Goal: Information Seeking & Learning: Check status

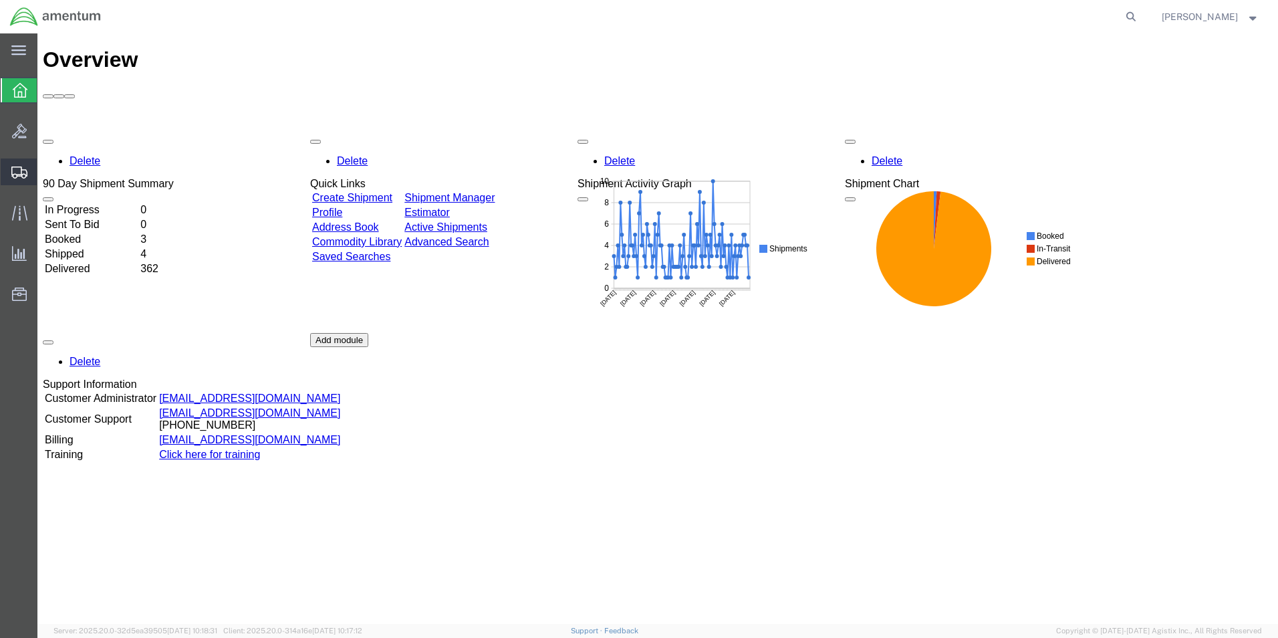
click at [0, 0] on span "Shipment Manager" at bounding box center [0, 0] width 0 height 0
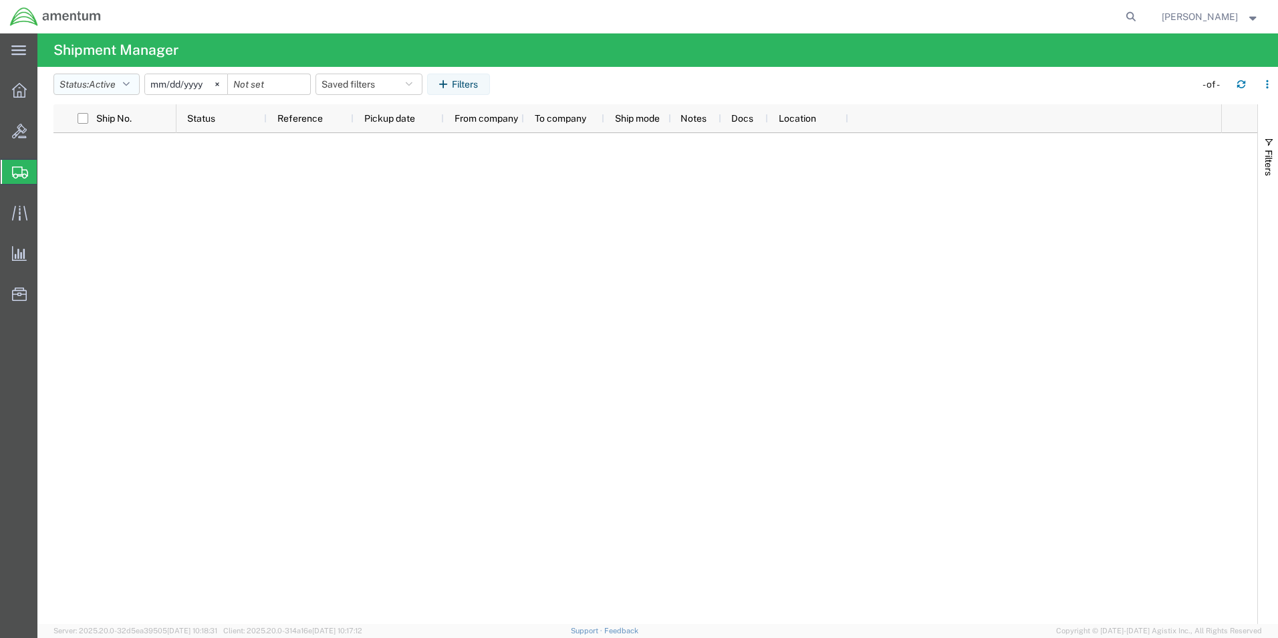
click at [130, 82] on icon "button" at bounding box center [126, 84] width 7 height 9
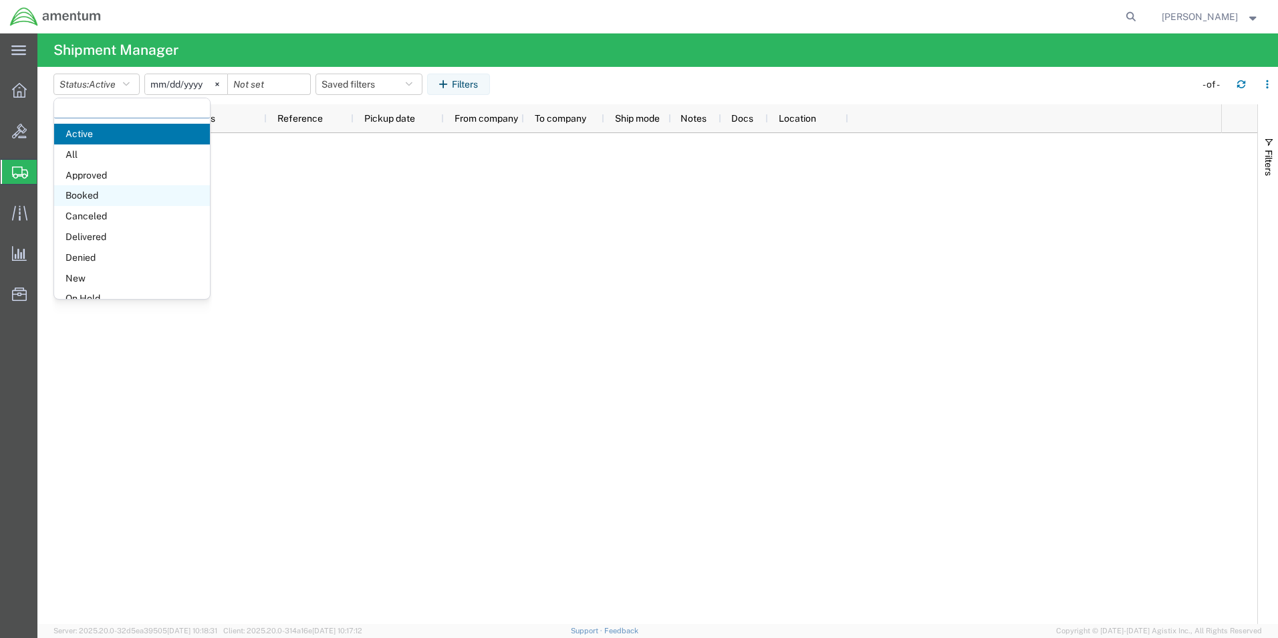
scroll to position [78, 0]
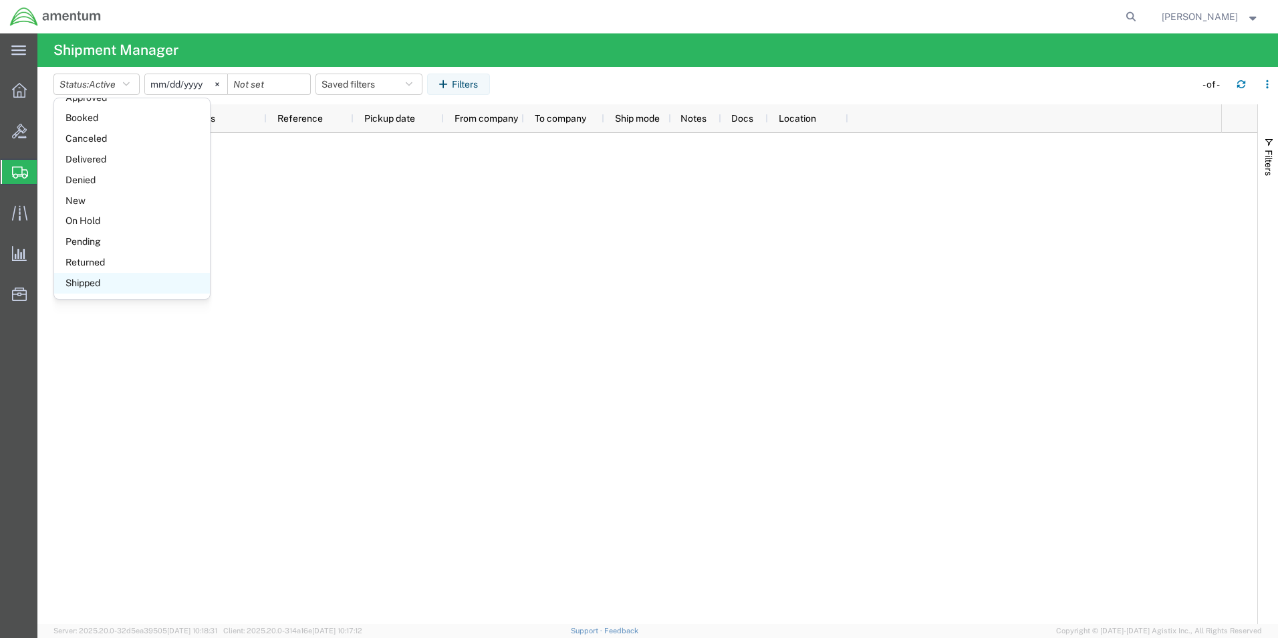
click at [91, 278] on span "Shipped" at bounding box center [132, 283] width 156 height 21
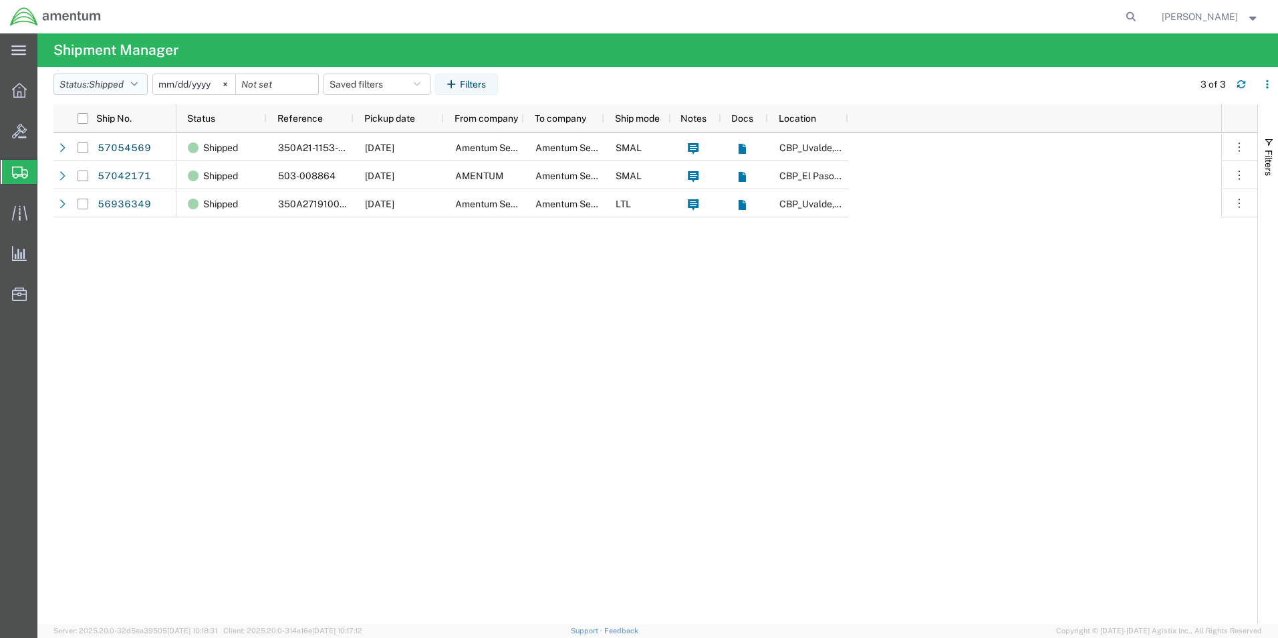
click at [136, 82] on icon "button" at bounding box center [134, 84] width 7 height 9
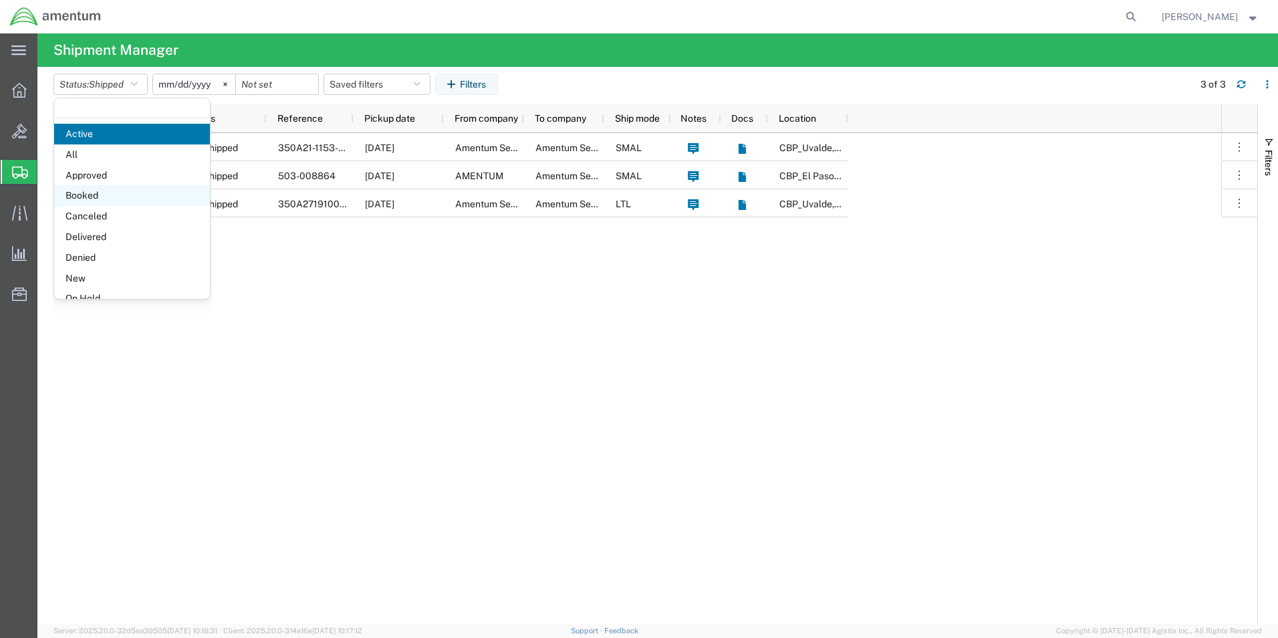
click at [90, 189] on span "Booked" at bounding box center [132, 195] width 156 height 21
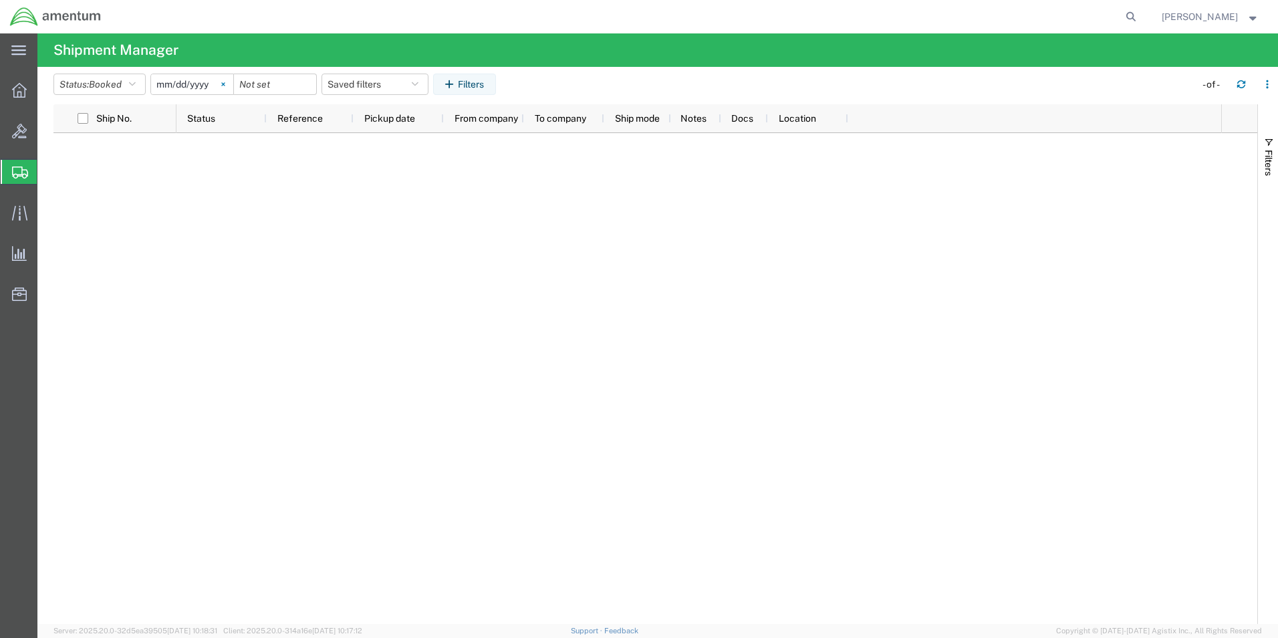
click at [222, 82] on svg-icon at bounding box center [223, 84] width 20 height 20
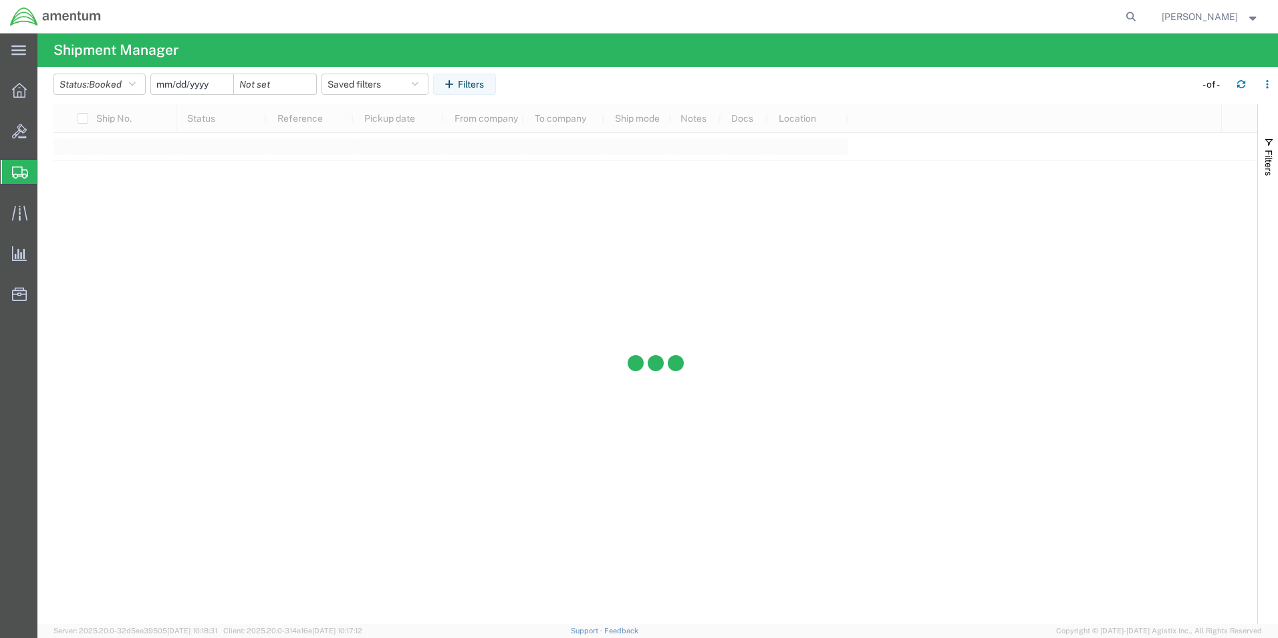
click at [197, 88] on input "date" at bounding box center [192, 84] width 82 height 20
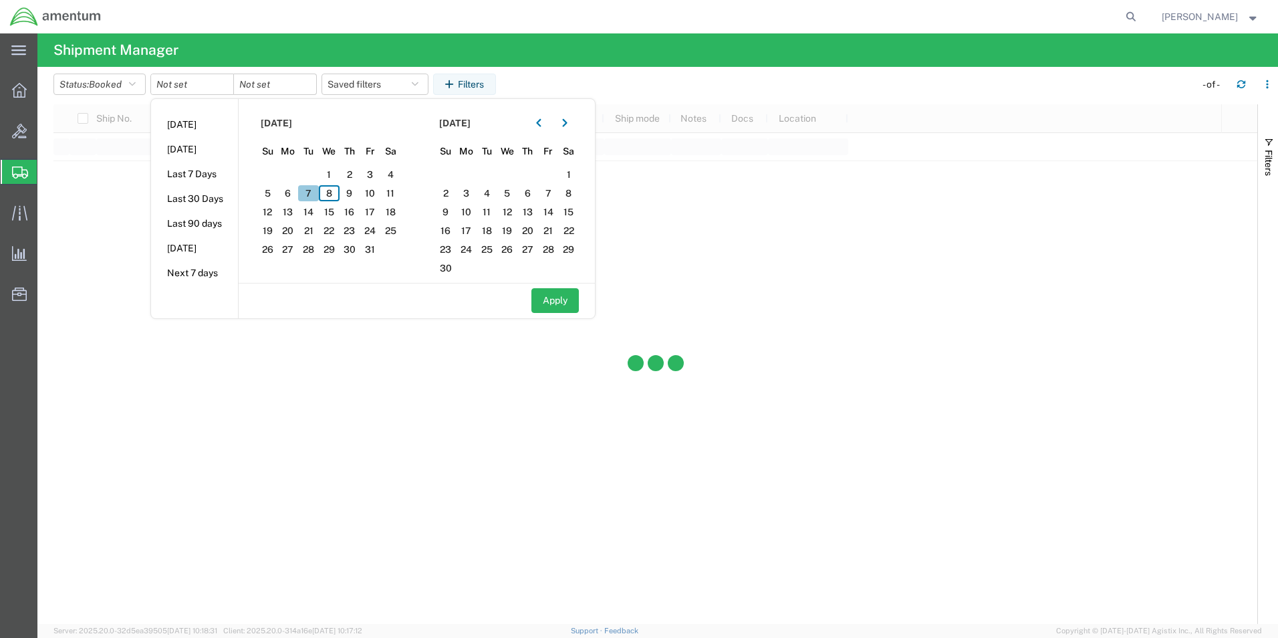
click at [314, 188] on span "7" at bounding box center [308, 193] width 21 height 16
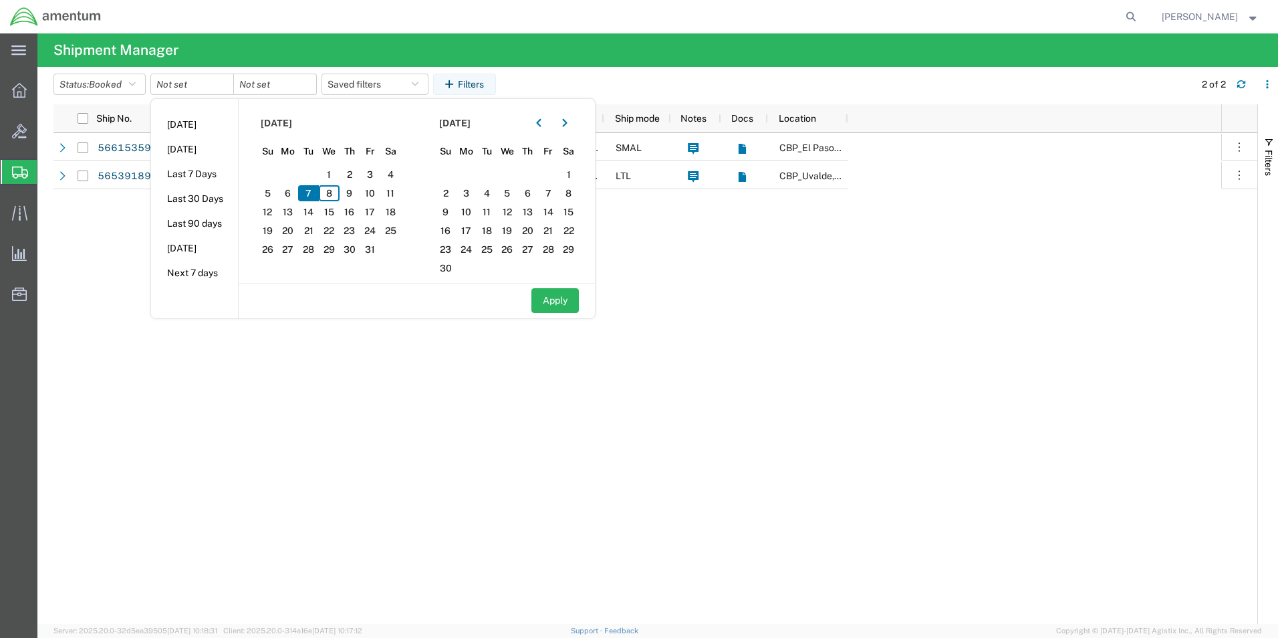
click at [363, 360] on div "Booked 327137 [DATE] Amentum Services, Inc Amentum Services, Inc SMAL [GEOGRAPH…" at bounding box center [699, 378] width 1045 height 491
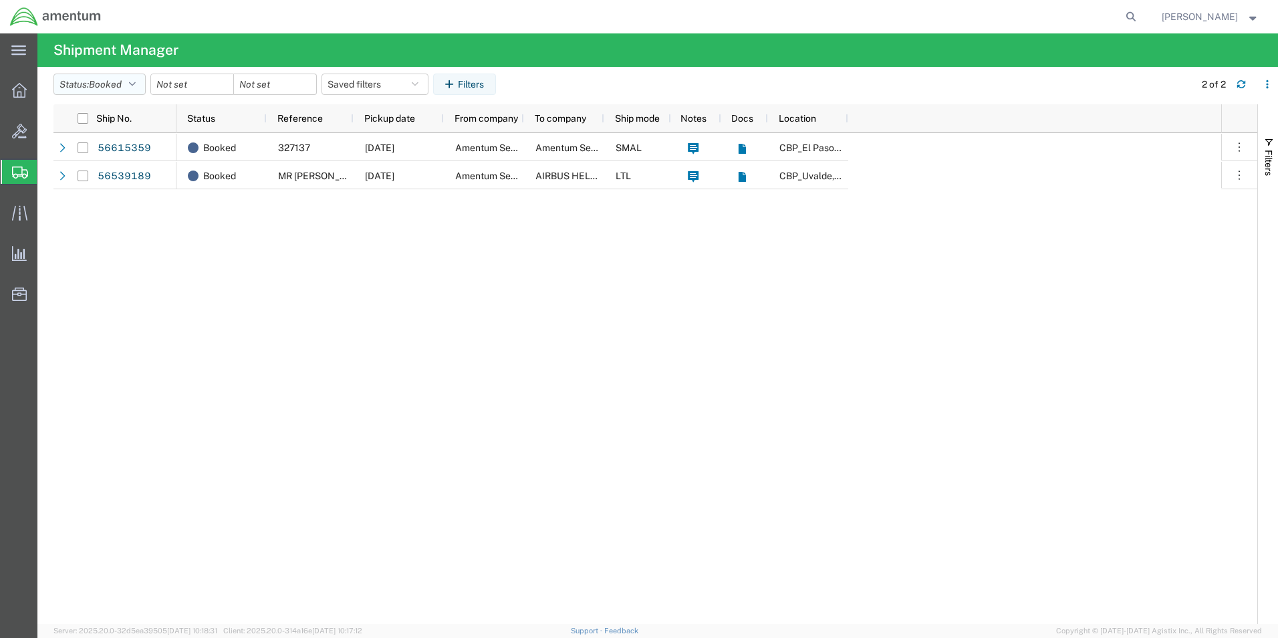
click at [134, 82] on icon "button" at bounding box center [132, 84] width 7 height 9
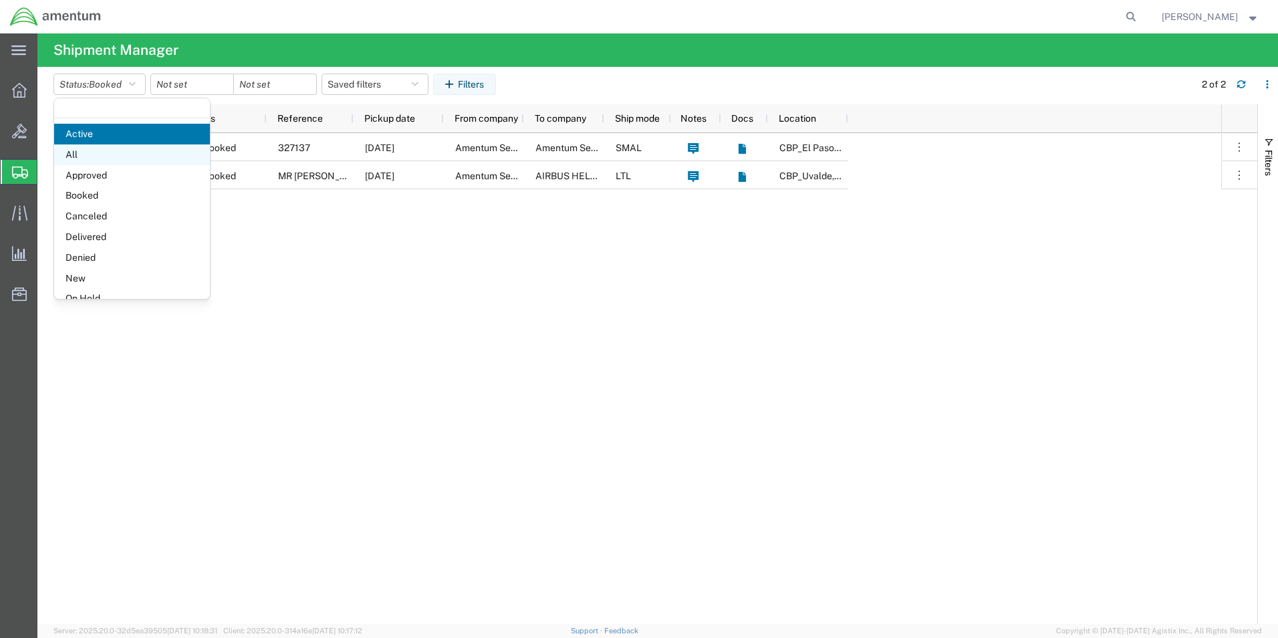
click at [80, 151] on span "All" at bounding box center [132, 154] width 156 height 21
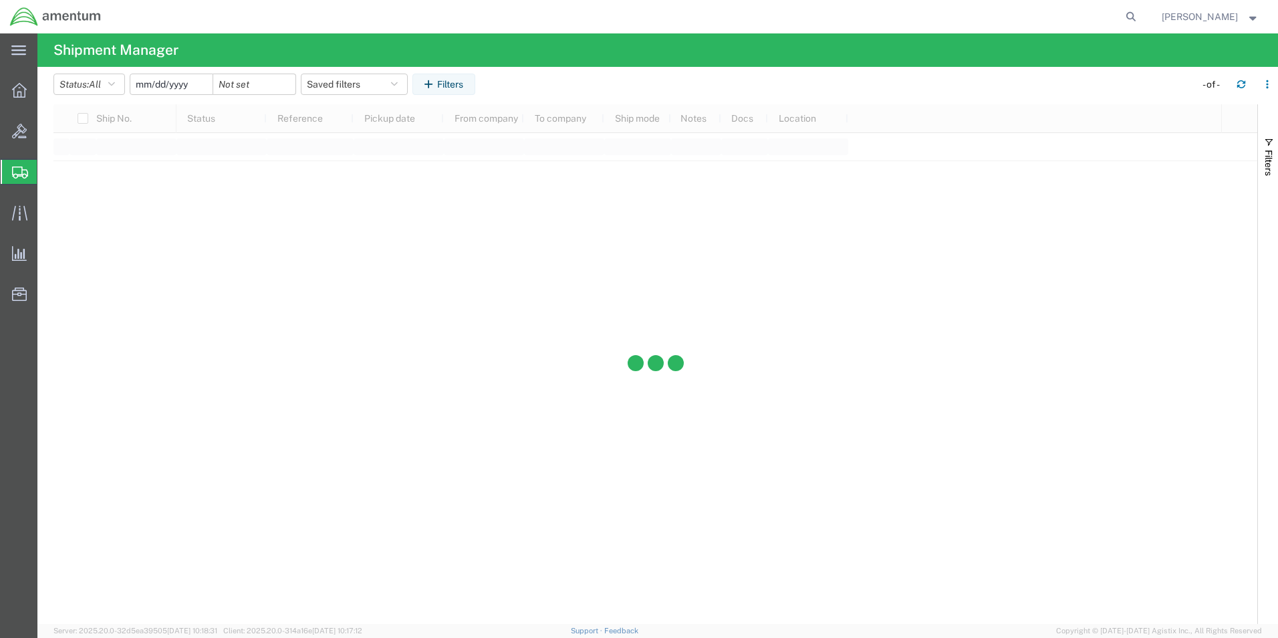
click at [188, 86] on input "date" at bounding box center [171, 84] width 82 height 20
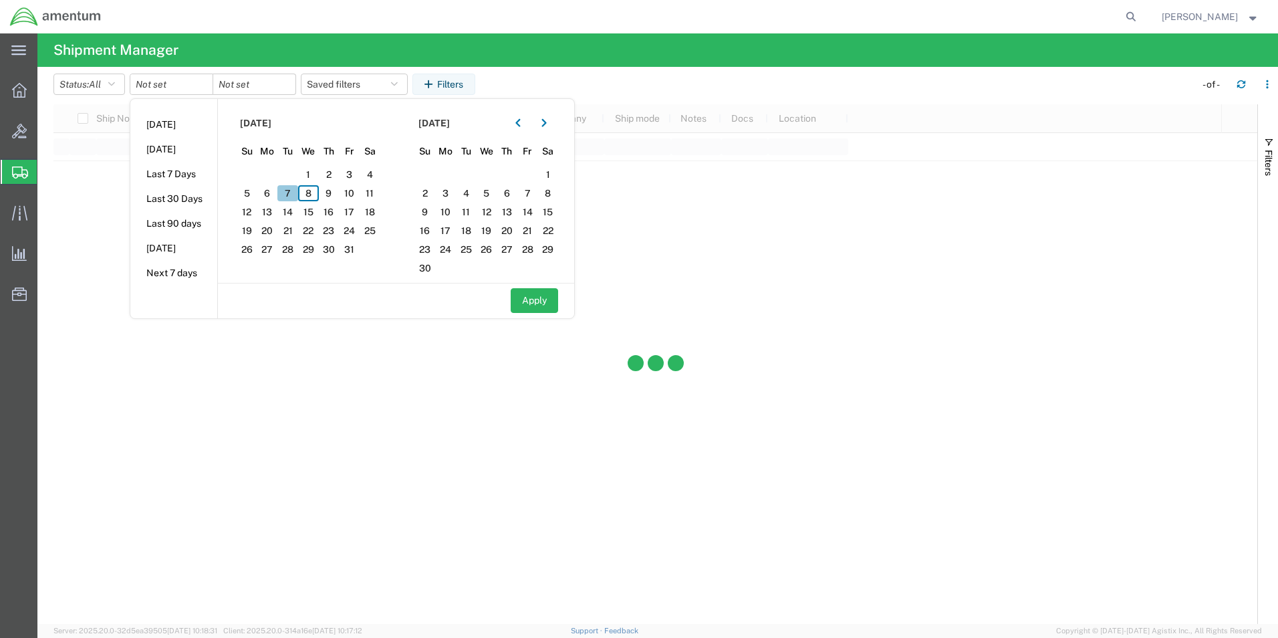
click at [294, 189] on span "7" at bounding box center [287, 193] width 21 height 16
click at [526, 120] on button "button" at bounding box center [517, 122] width 21 height 21
click at [489, 194] on span "8" at bounding box center [486, 193] width 21 height 16
click at [536, 300] on button "Apply" at bounding box center [534, 300] width 47 height 25
type input "[DATE]"
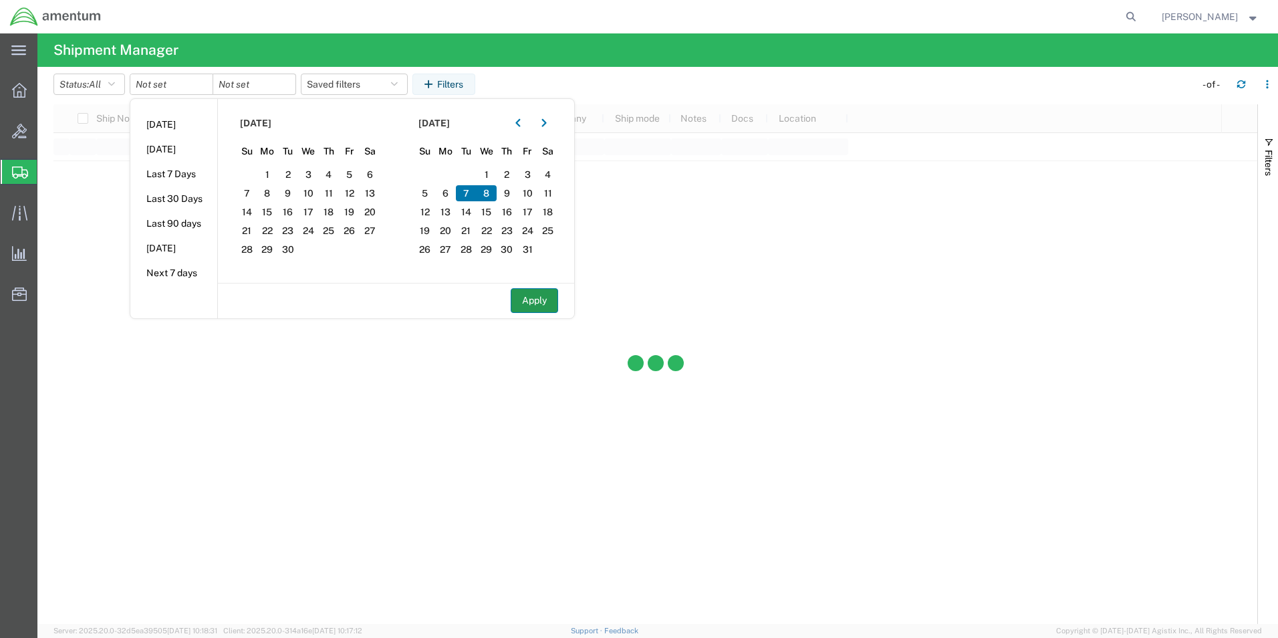
type input "[DATE]"
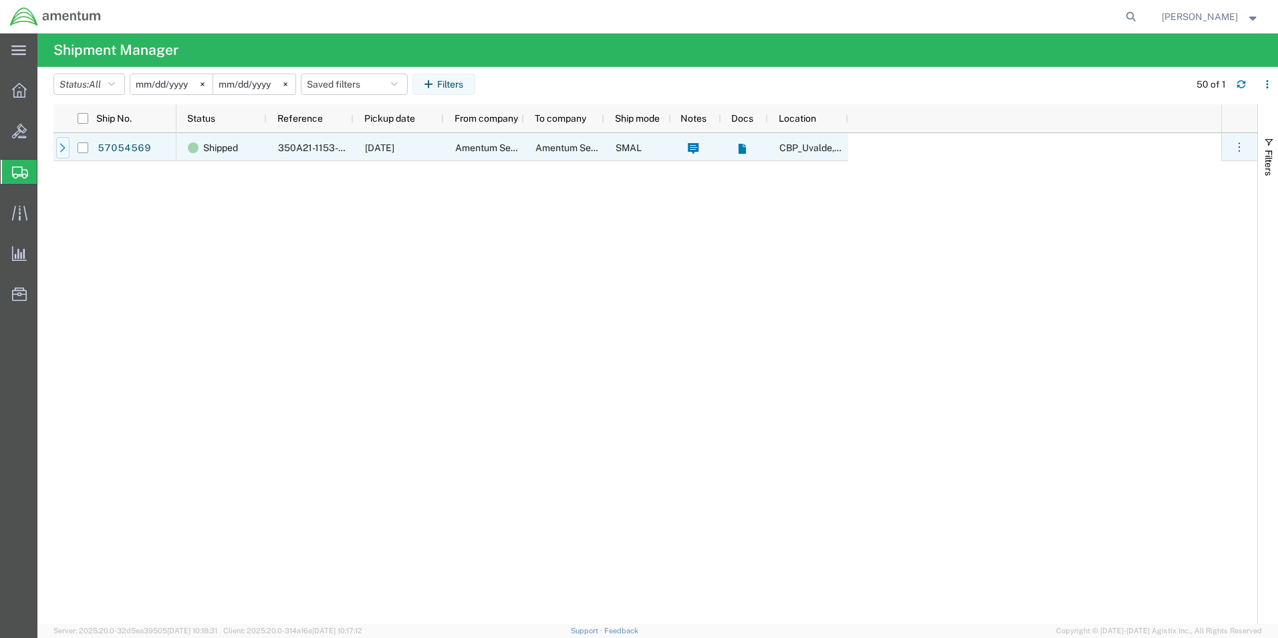
click at [61, 142] on div at bounding box center [62, 147] width 13 height 21
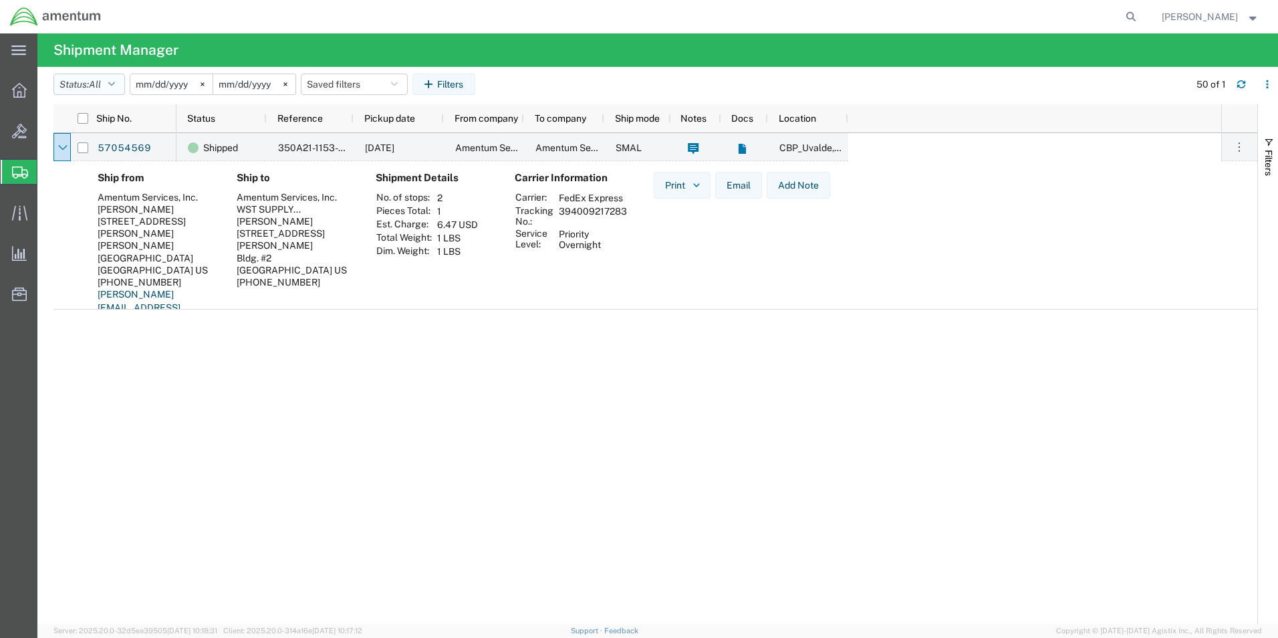
click at [120, 84] on button "Status: All" at bounding box center [89, 84] width 72 height 21
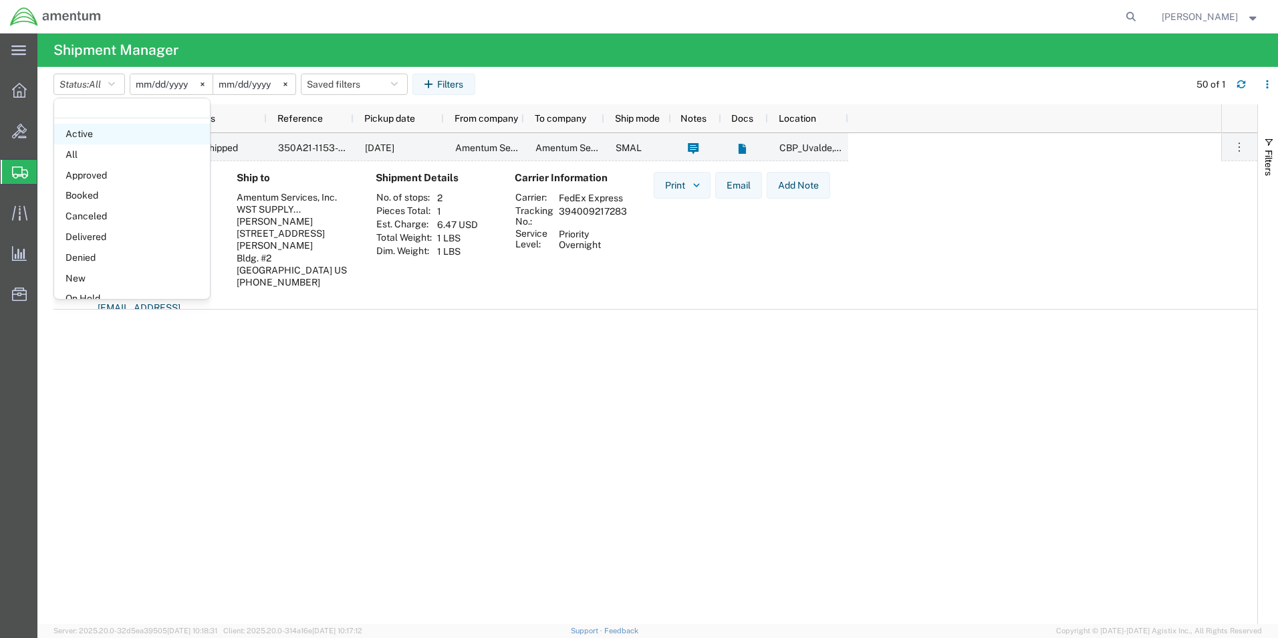
click at [88, 127] on span "Active" at bounding box center [132, 134] width 156 height 21
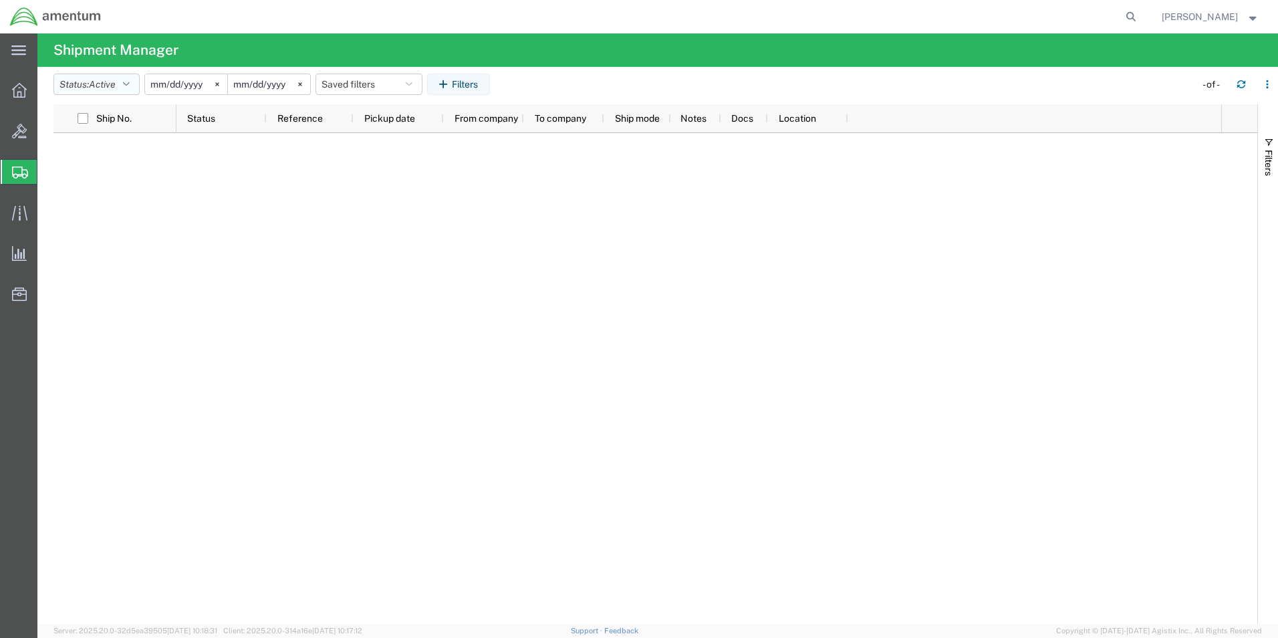
click at [93, 86] on button "Status: Active" at bounding box center [96, 84] width 86 height 21
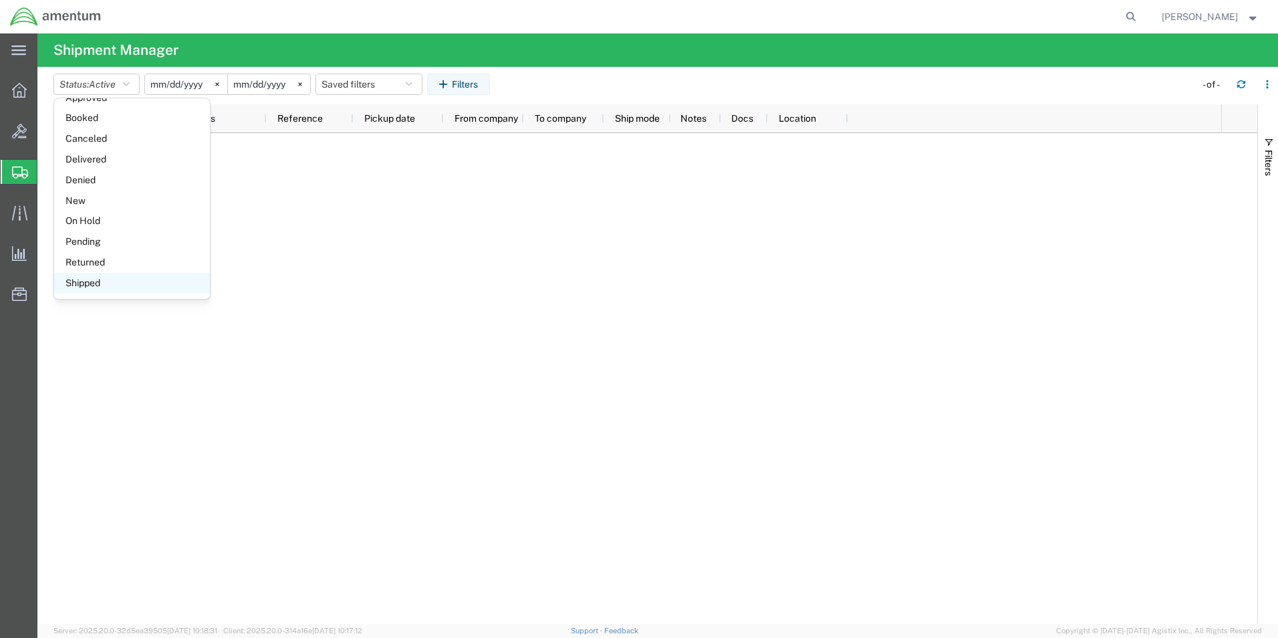
click at [86, 279] on span "Shipped" at bounding box center [132, 283] width 156 height 21
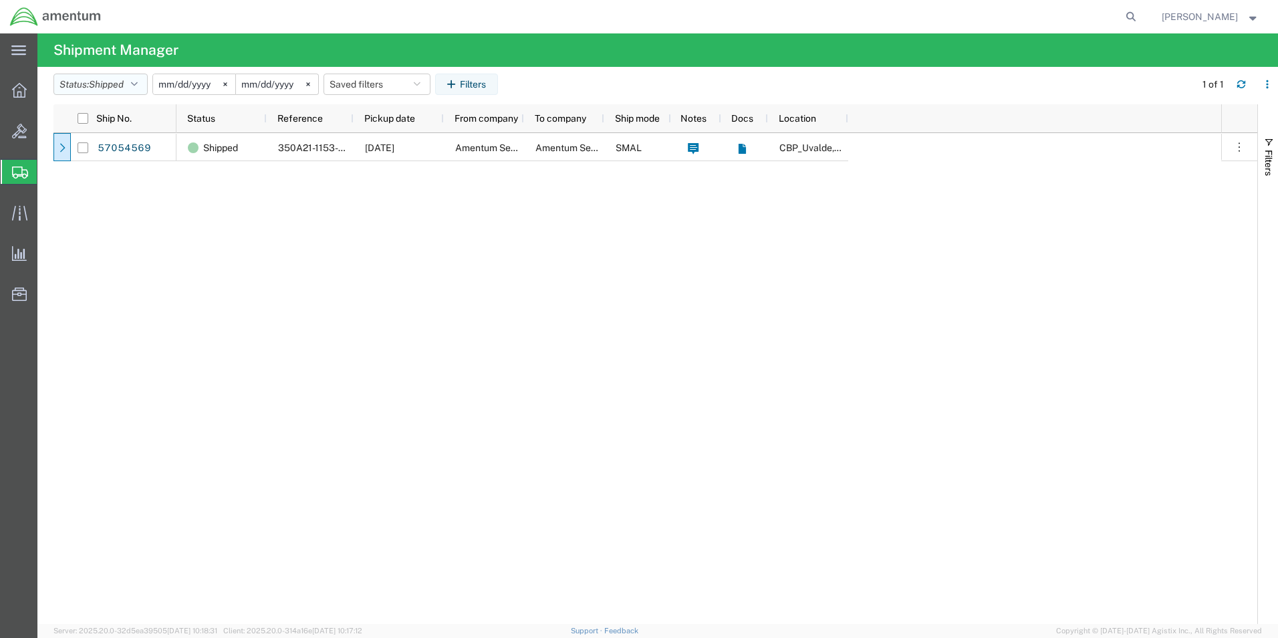
click at [132, 82] on button "Status: Shipped" at bounding box center [100, 84] width 94 height 21
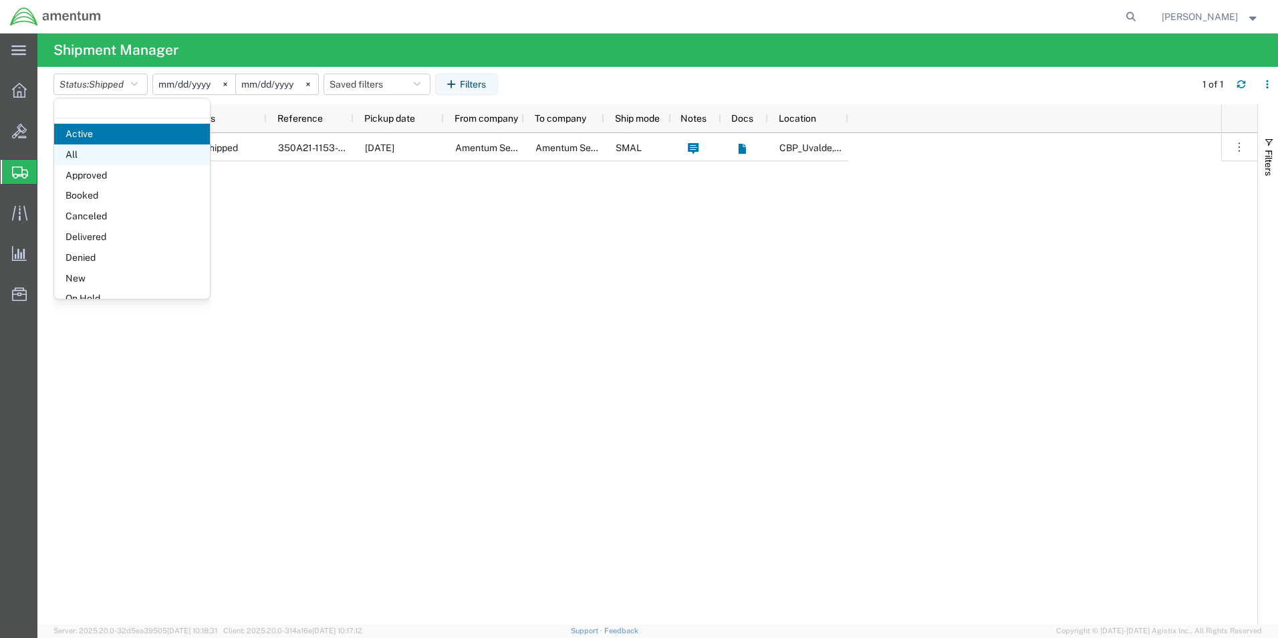
click at [76, 155] on span "All" at bounding box center [132, 154] width 156 height 21
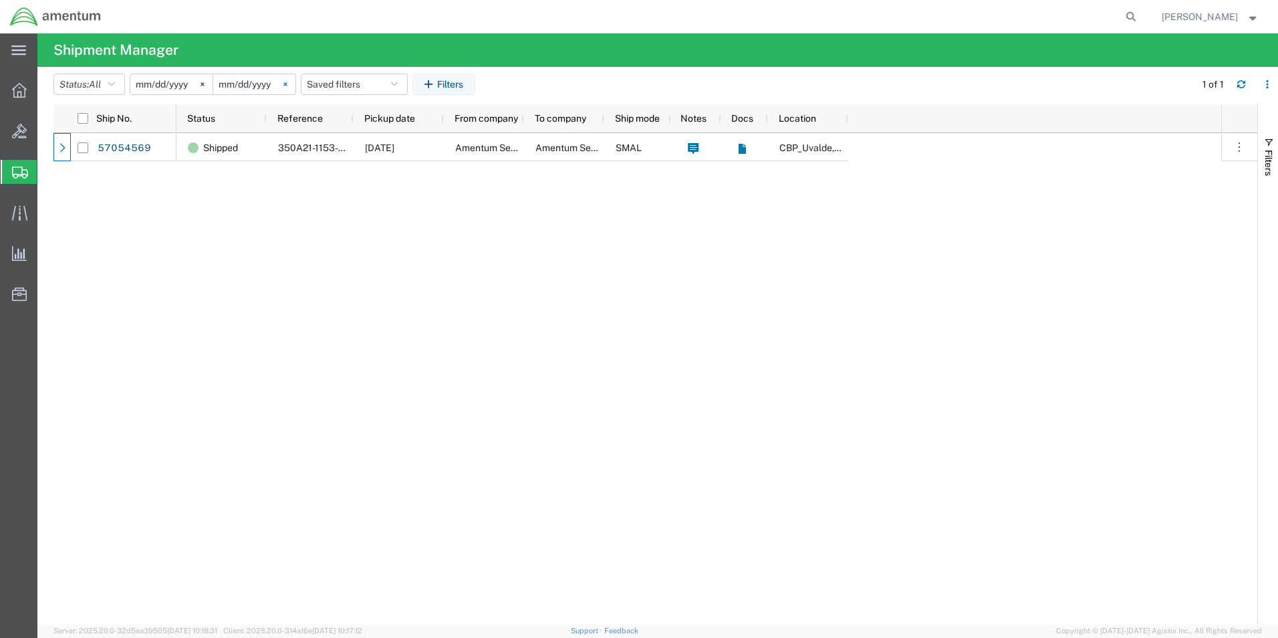
click at [286, 78] on svg-icon at bounding box center [285, 84] width 20 height 20
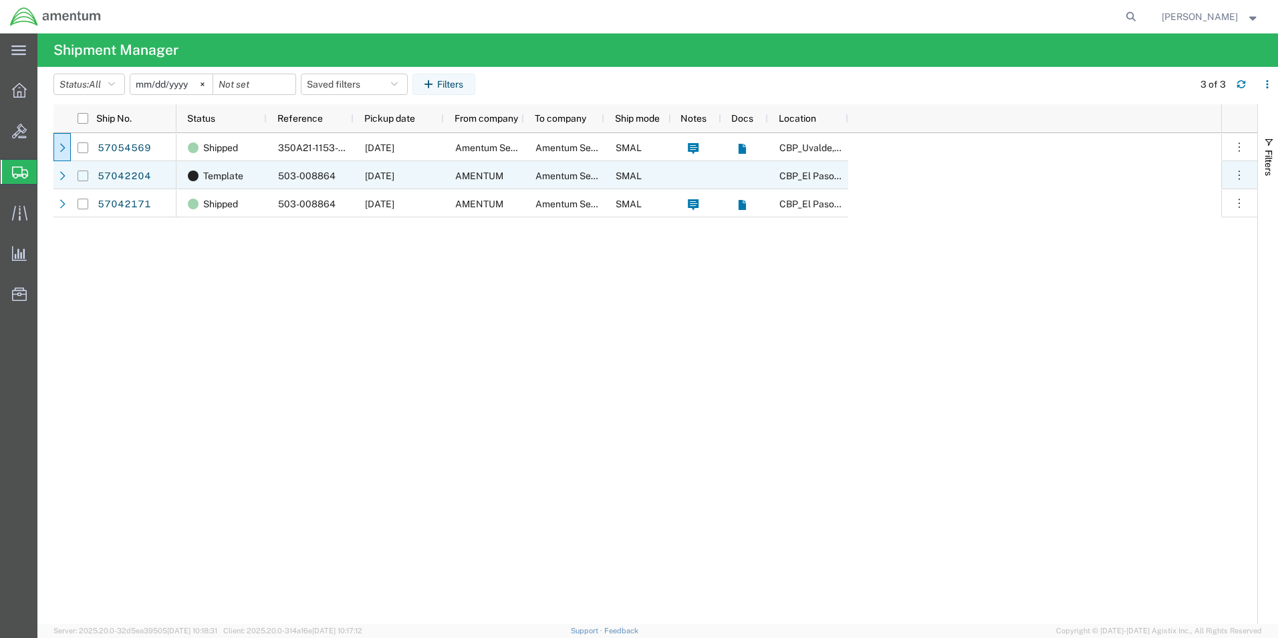
click at [85, 174] on input "Press Space to toggle row selection (unchecked)" at bounding box center [83, 176] width 11 height 11
checkbox input "true"
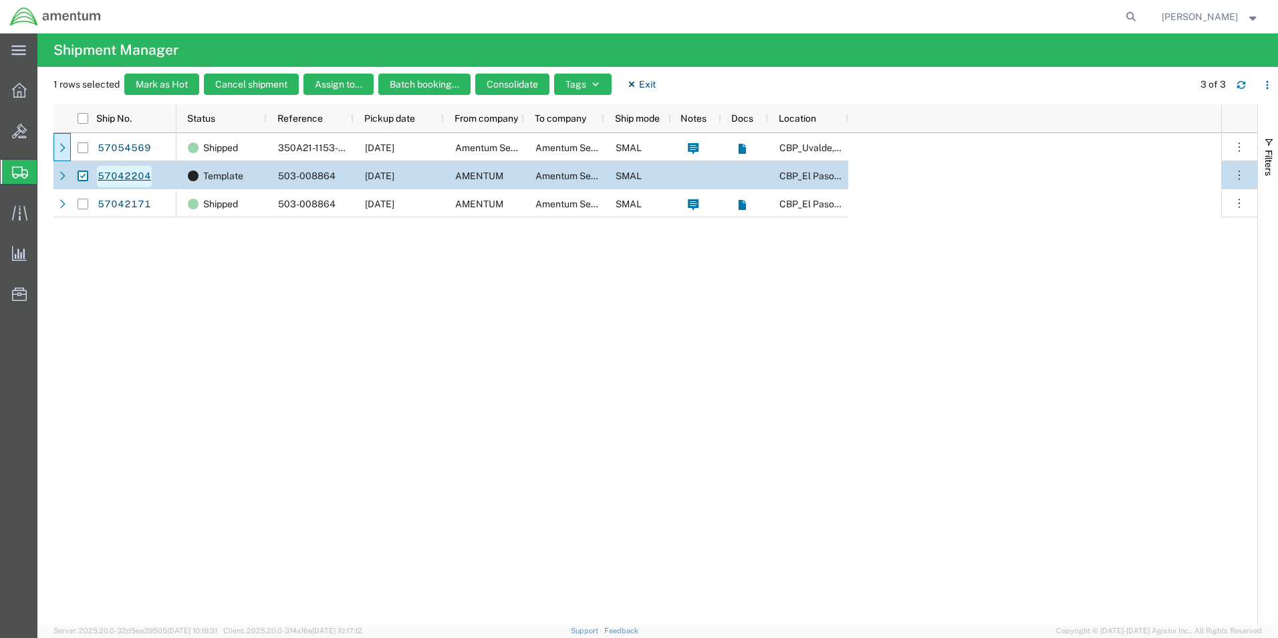
click at [117, 176] on link "57042204" at bounding box center [124, 176] width 55 height 21
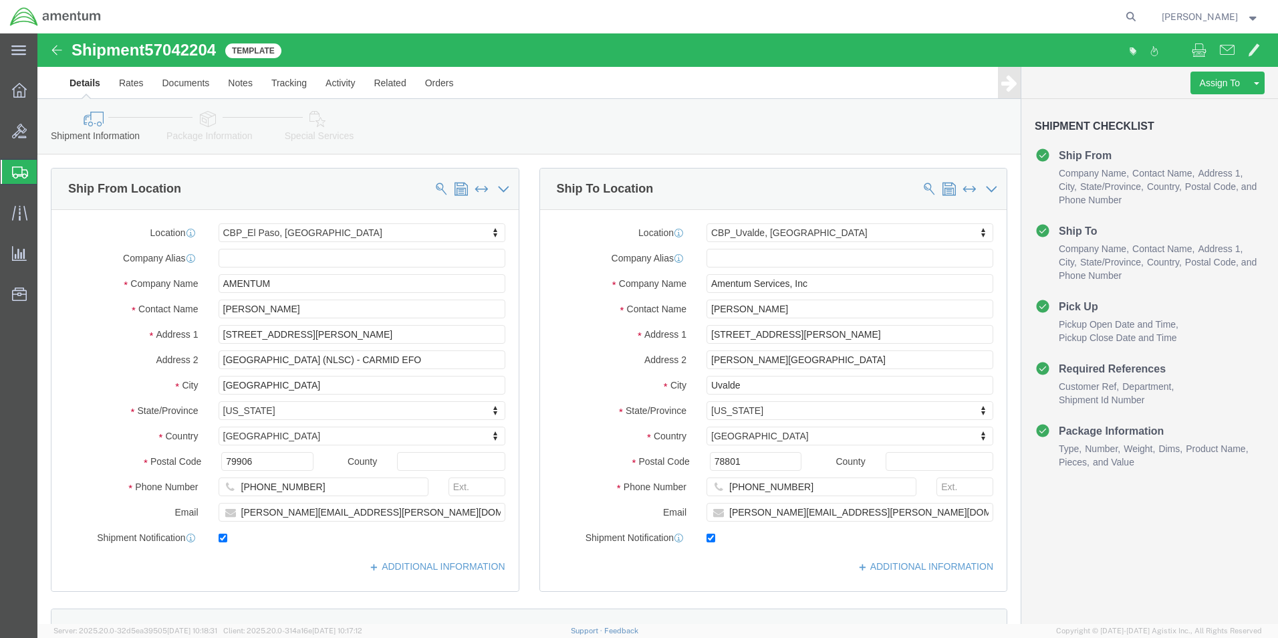
select select "49831"
select select "49950"
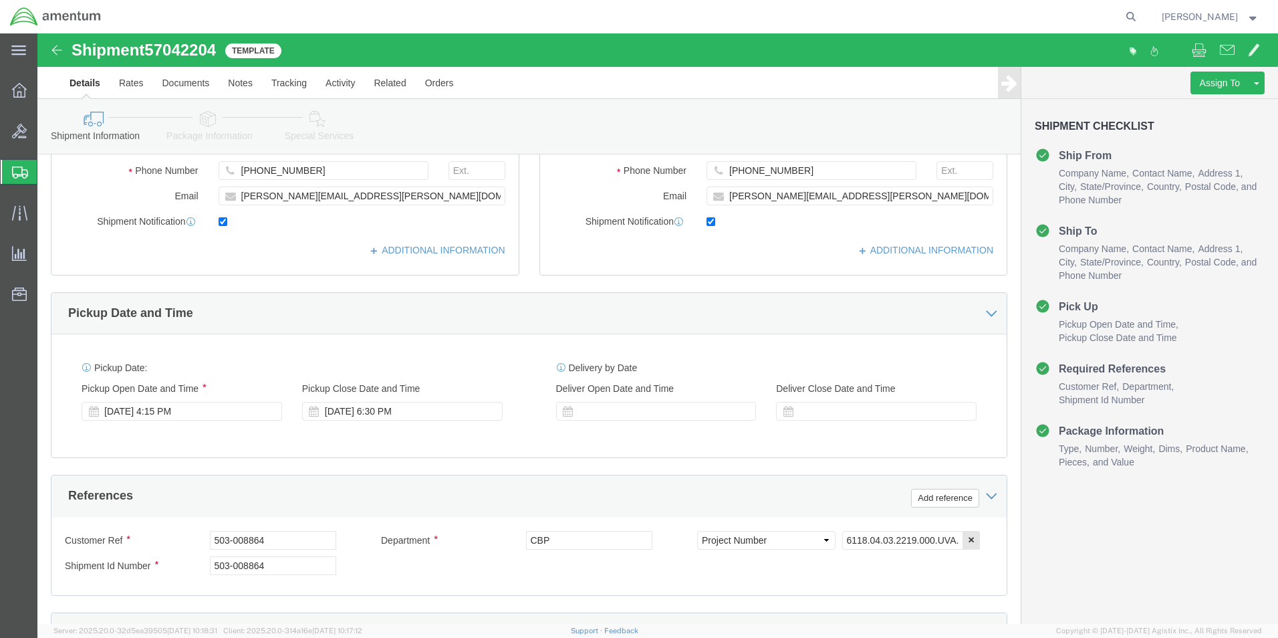
scroll to position [316, 0]
click div "Shipment 57042204 Template"
click img
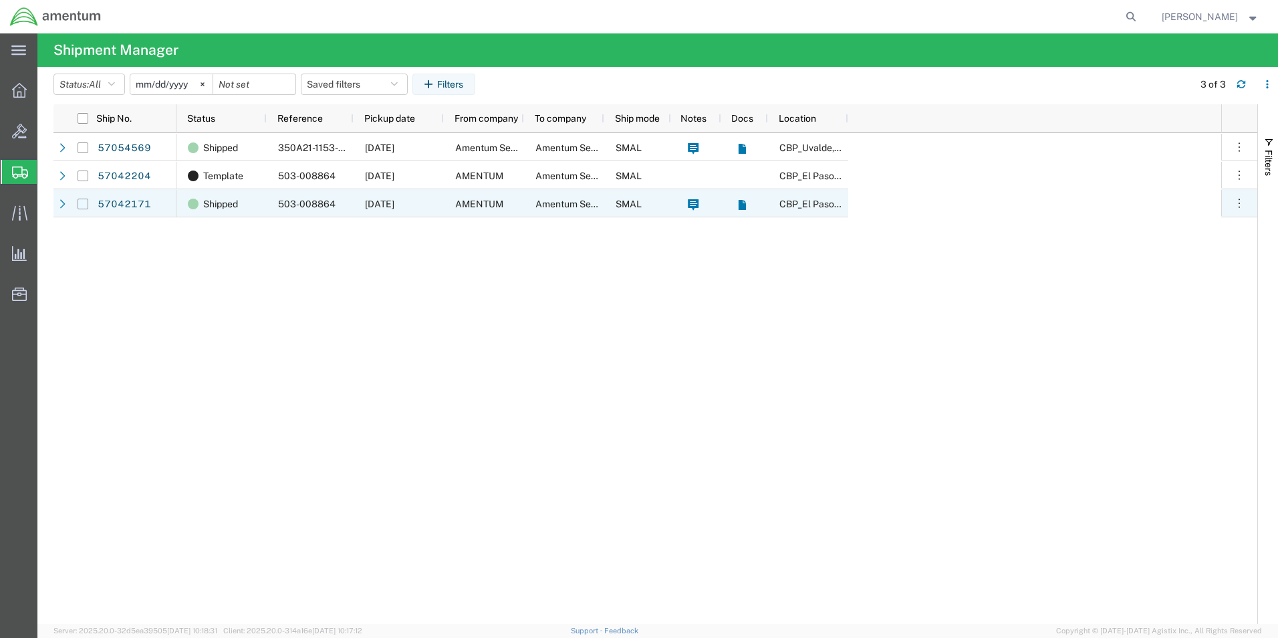
click at [84, 203] on input "Press Space to toggle row selection (unchecked)" at bounding box center [83, 204] width 11 height 11
checkbox input "true"
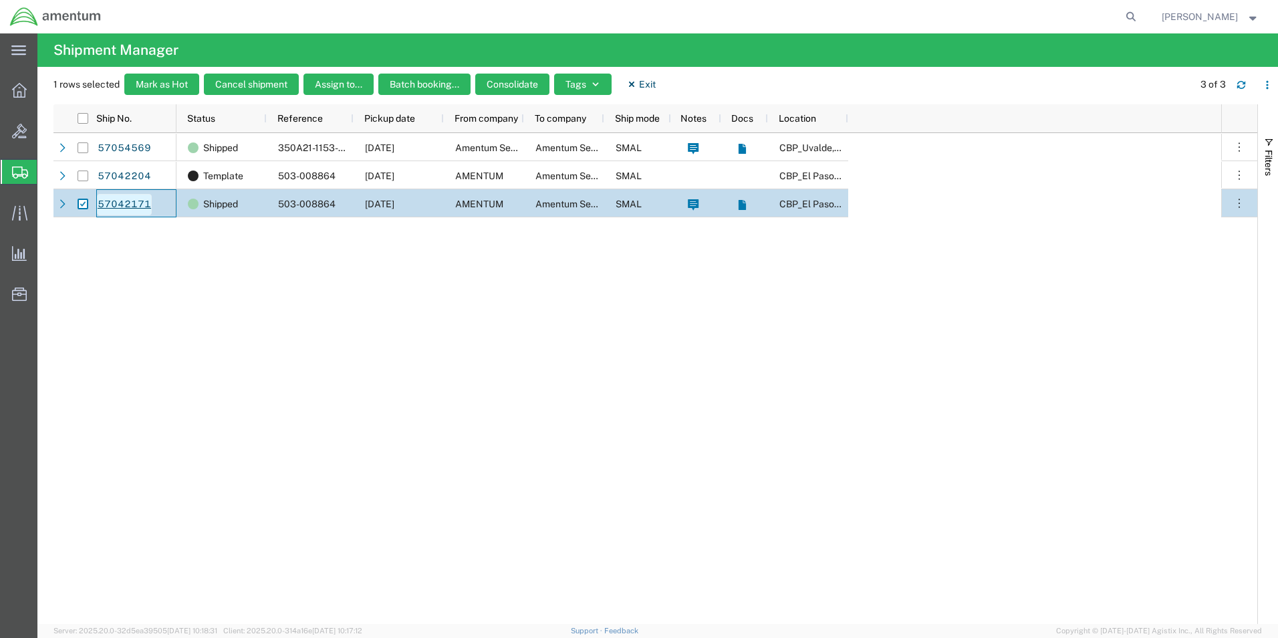
click at [120, 206] on link "57042171" at bounding box center [124, 204] width 55 height 21
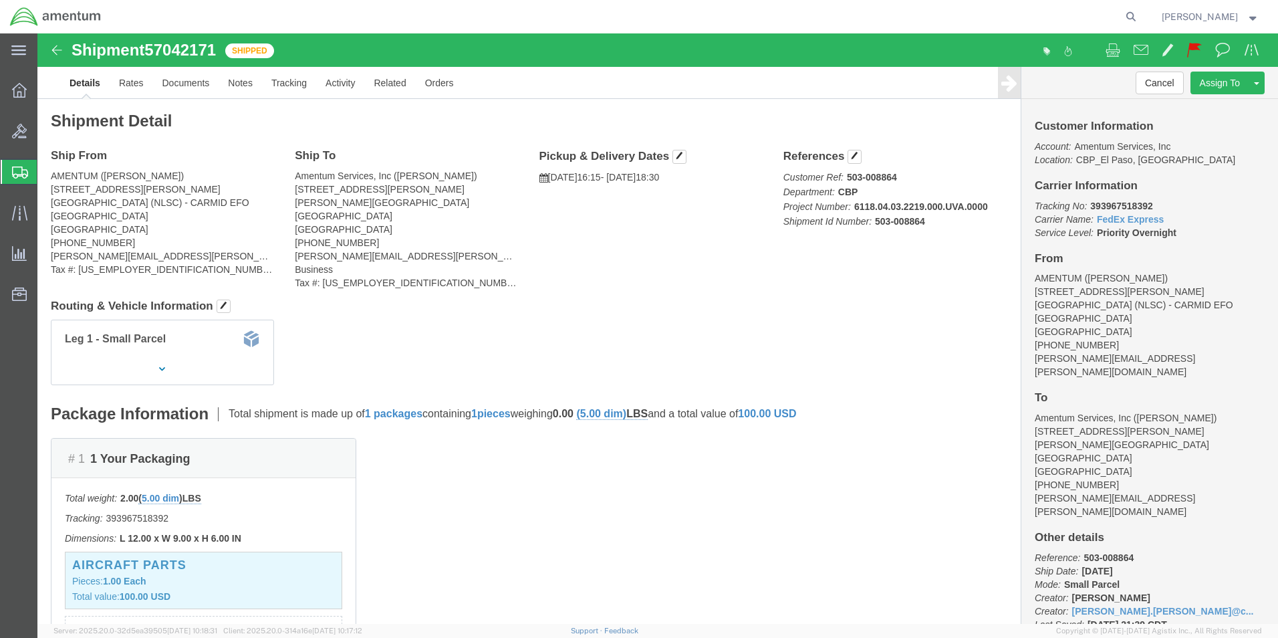
click img
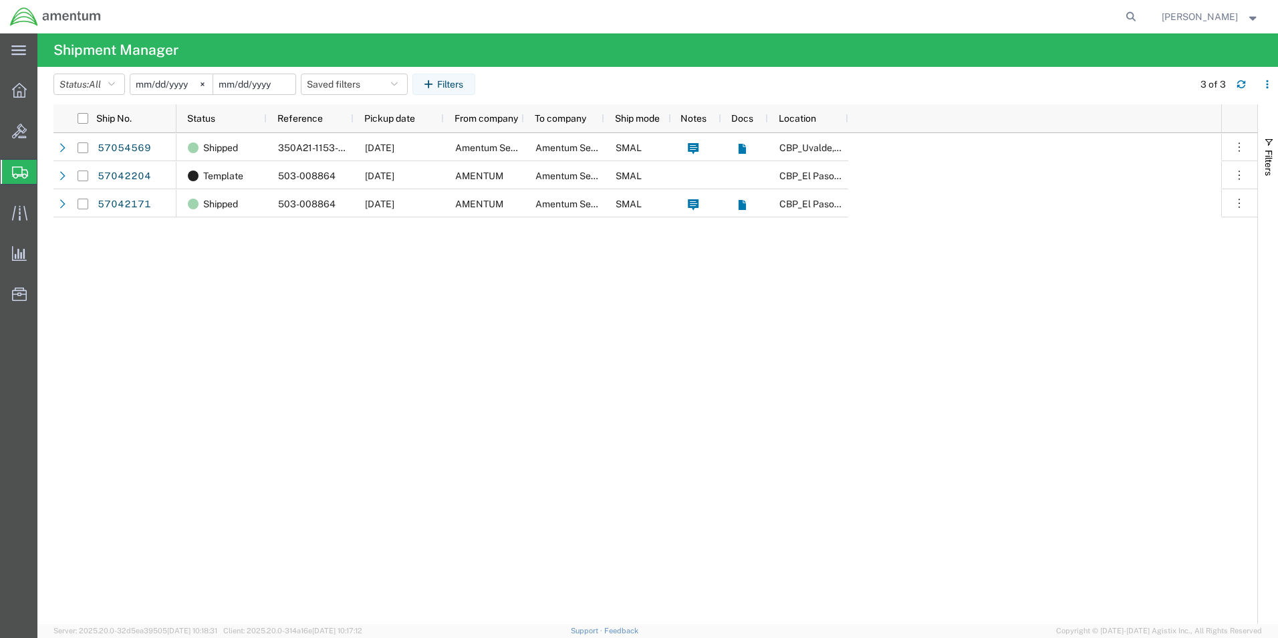
click at [256, 83] on input "date" at bounding box center [254, 84] width 82 height 20
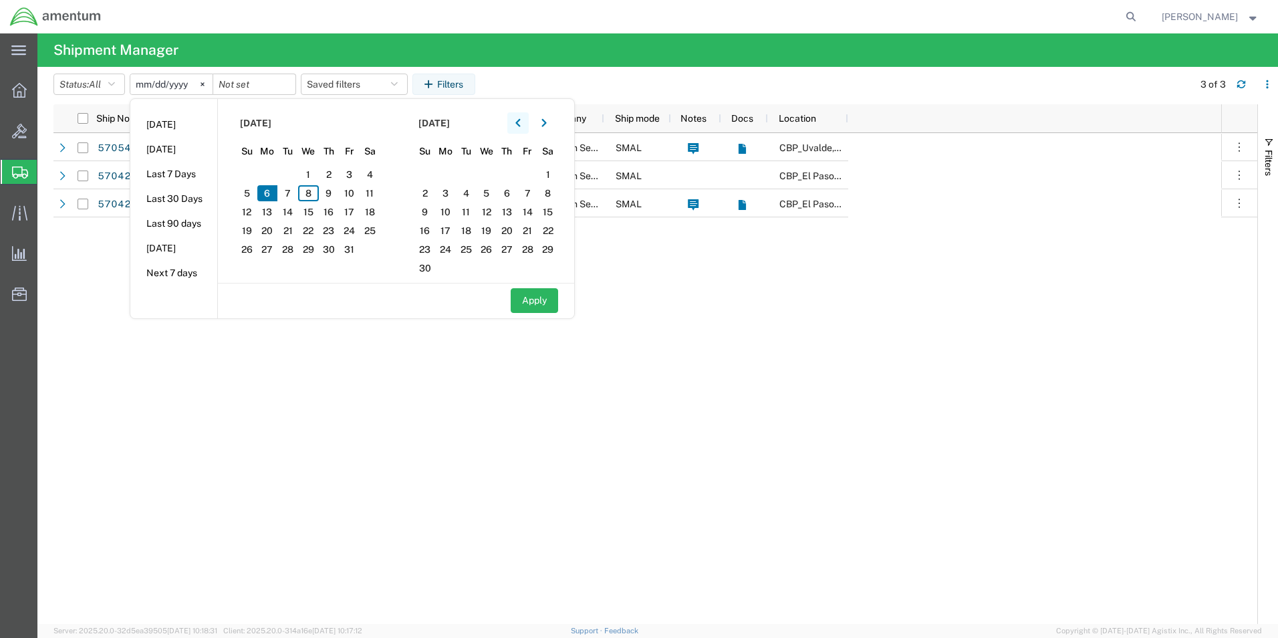
click at [521, 122] on icon "button" at bounding box center [518, 122] width 5 height 9
click at [491, 191] on span "8" at bounding box center [486, 193] width 21 height 16
click at [530, 298] on button "Apply" at bounding box center [534, 300] width 47 height 25
type input "[DATE]"
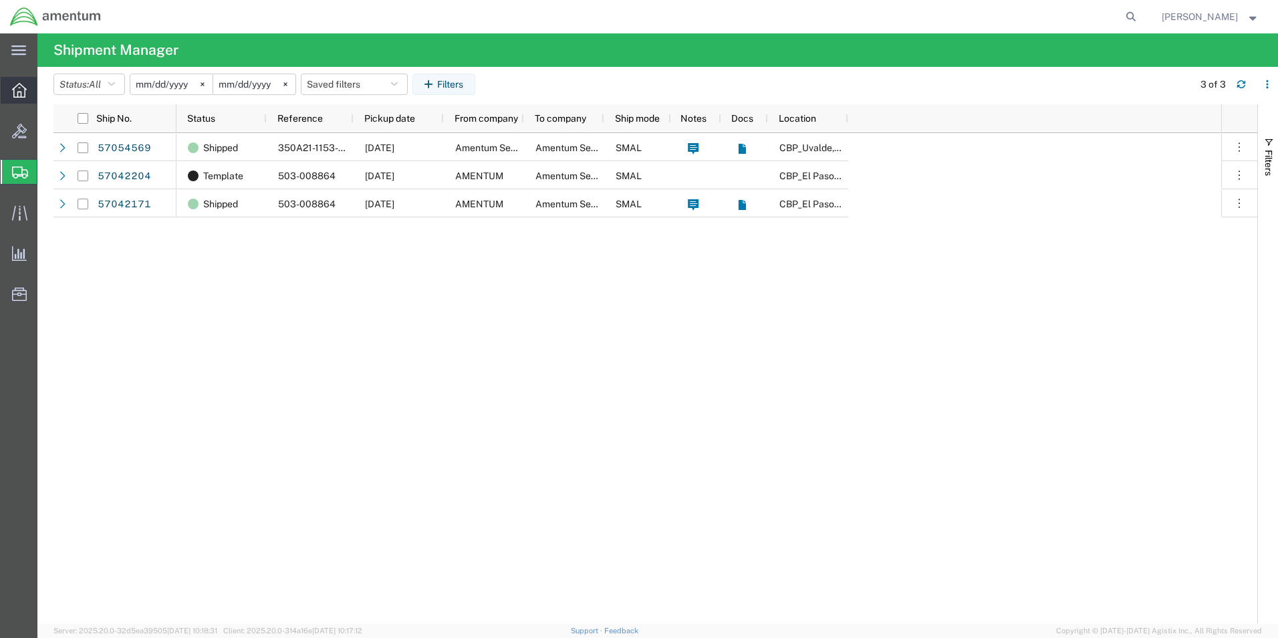
click at [23, 88] on icon at bounding box center [19, 90] width 15 height 15
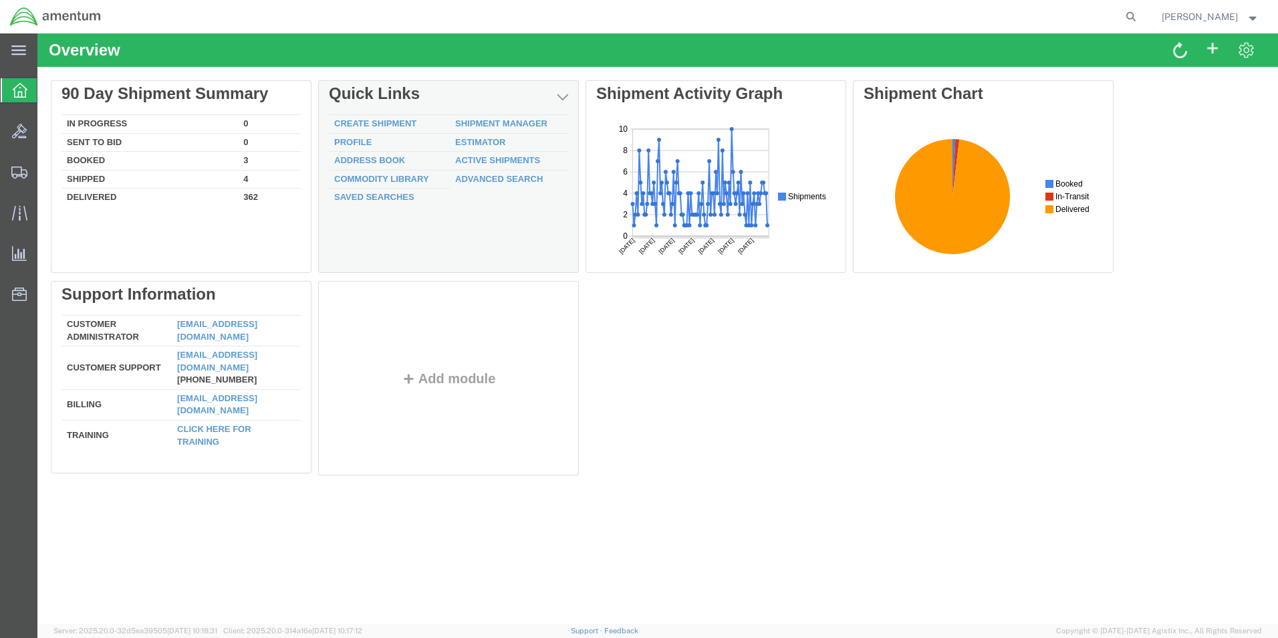
click at [357, 235] on div "Create Shipment Shipment Manager Profile Estimator Address Book Active Shipment…" at bounding box center [448, 190] width 239 height 152
click at [481, 159] on link "Active Shipments" at bounding box center [497, 160] width 85 height 10
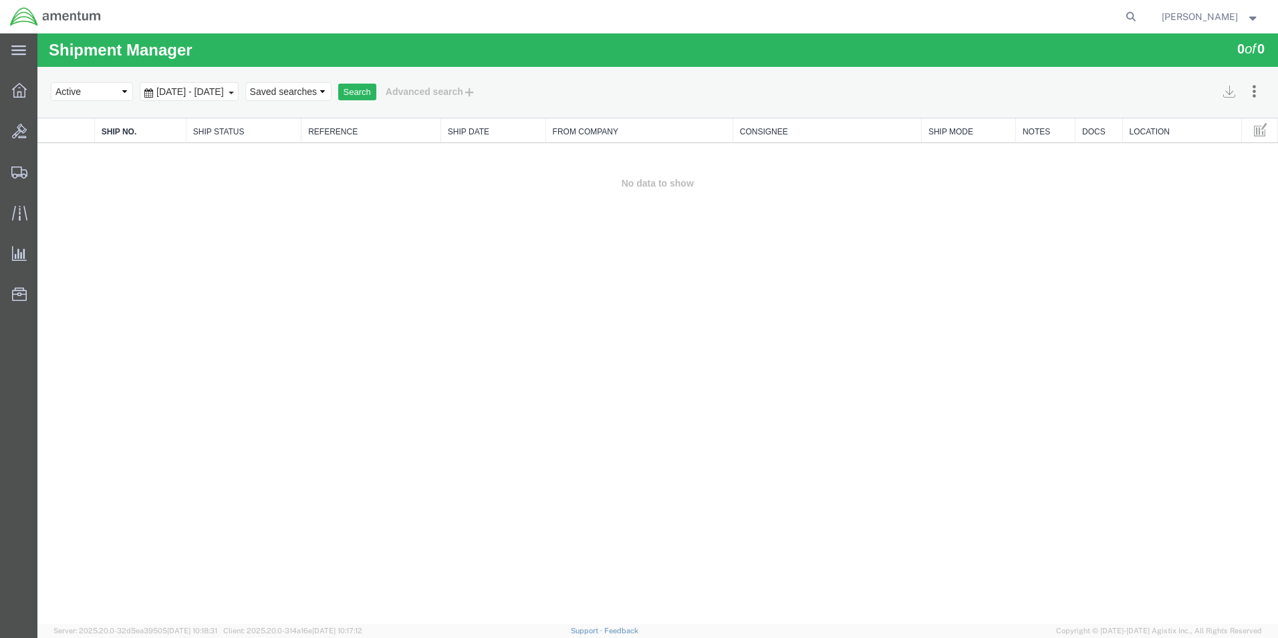
click at [217, 93] on span "[DATE] - [DATE]" at bounding box center [190, 91] width 74 height 11
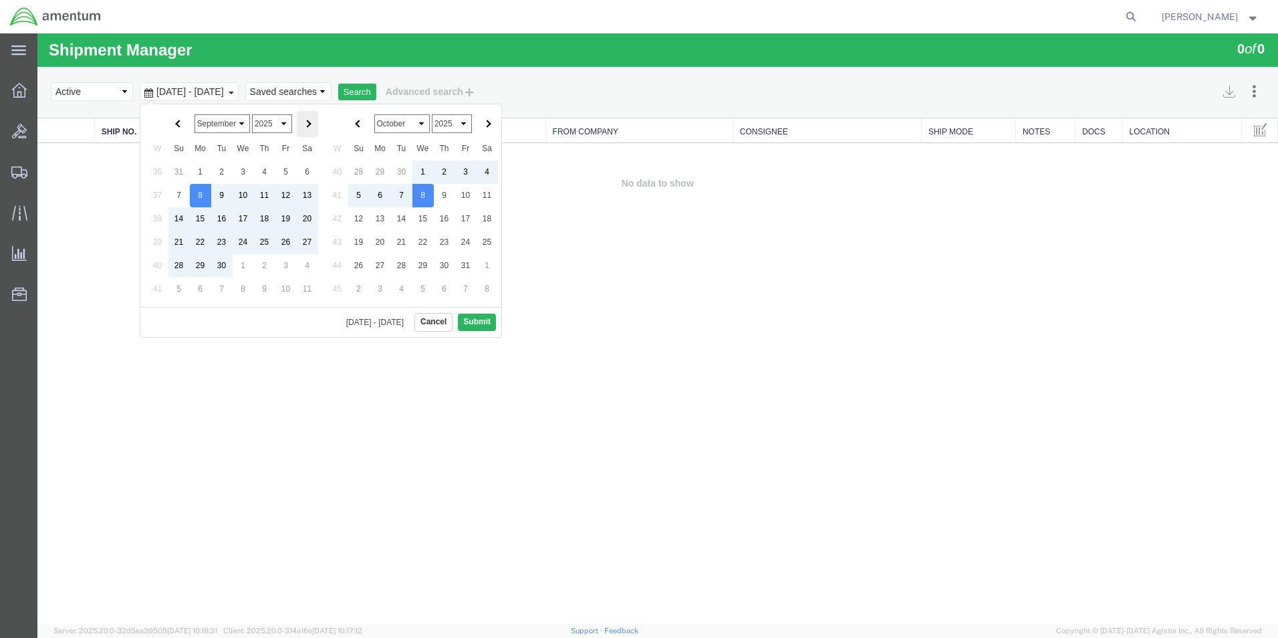
click at [311, 125] on th at bounding box center [307, 124] width 21 height 26
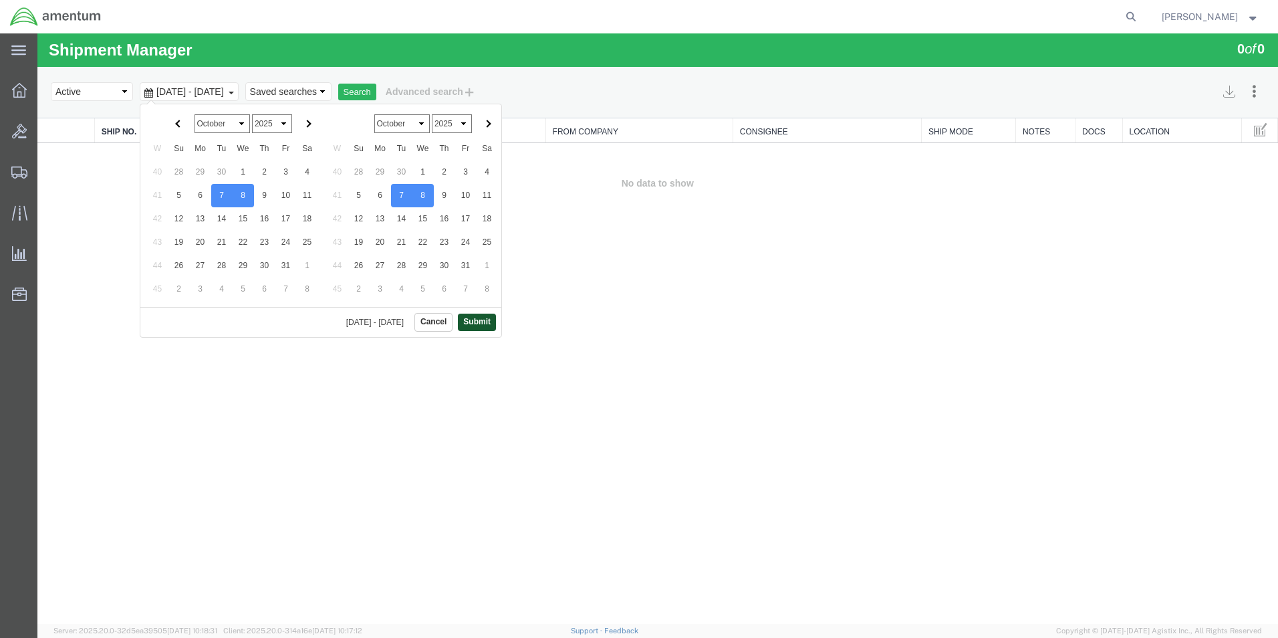
click at [467, 316] on button "Submit" at bounding box center [477, 322] width 38 height 17
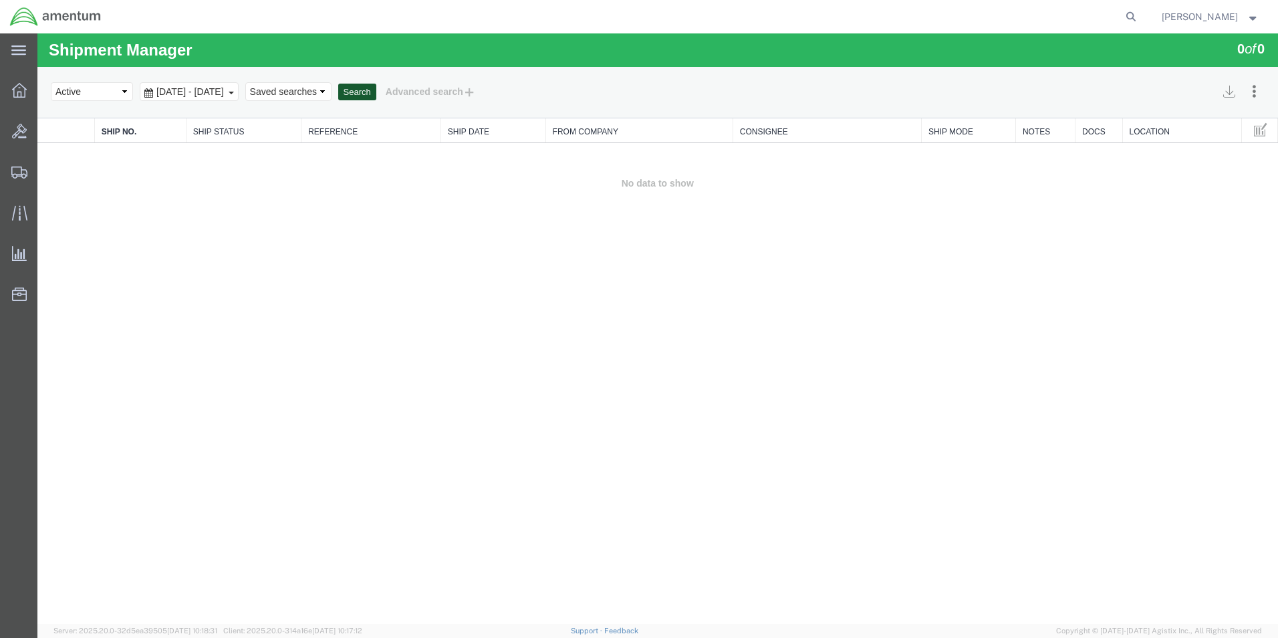
click at [376, 95] on button "Search" at bounding box center [357, 92] width 38 height 17
click at [376, 89] on button "Search" at bounding box center [357, 92] width 38 height 17
click at [127, 92] on select "Select status Active All Shipments Approved Booked Canceled Delivered Denied Ne…" at bounding box center [92, 91] width 82 height 19
select select "ALL"
click at [51, 82] on select "Select status Active All Shipments Approved Booked Canceled Delivered Denied Ne…" at bounding box center [92, 91] width 82 height 19
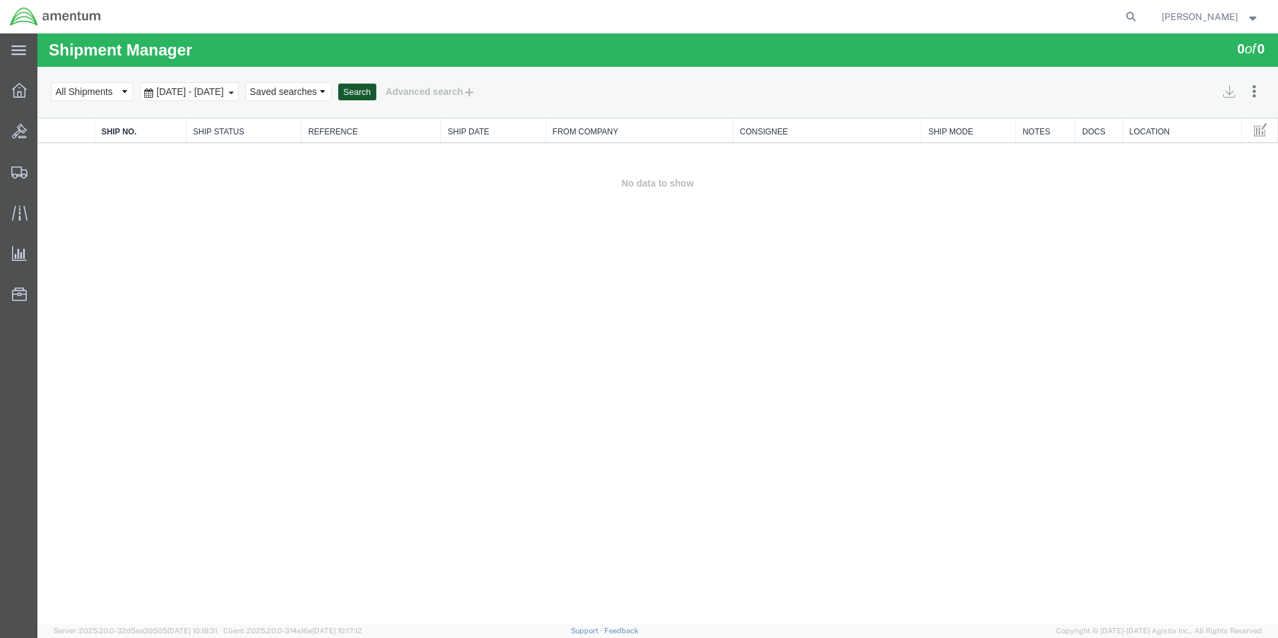
click at [376, 92] on button "Search" at bounding box center [357, 92] width 38 height 17
click at [126, 94] on select "Select status Active All Shipments Approved Booked Canceled Delivered Denied Ne…" at bounding box center [92, 91] width 82 height 19
select select "BOOKED"
click at [51, 82] on select "Select status Active All Shipments Approved Booked Canceled Delivered Denied Ne…" at bounding box center [92, 91] width 82 height 19
click at [376, 87] on button "Search" at bounding box center [357, 92] width 38 height 17
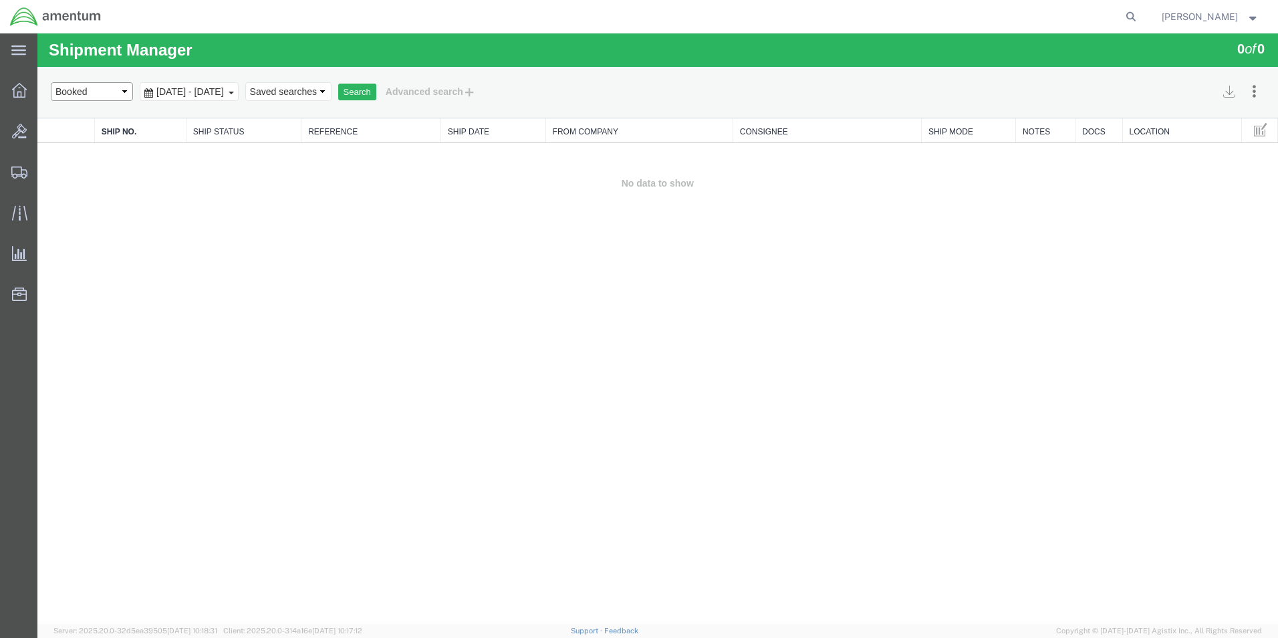
click at [128, 88] on select "Select status Active All Shipments Approved Booked Canceled Delivered Denied Ne…" at bounding box center [92, 91] width 82 height 19
select select "SHIPPED"
click at [51, 82] on select "Select status Active All Shipments Approved Booked Canceled Delivered Denied Ne…" at bounding box center [92, 91] width 82 height 19
click at [376, 86] on button "Search" at bounding box center [357, 92] width 38 height 17
click at [125, 90] on select "Select status Active All Shipments Approved Booked Canceled Delivered Denied Ne…" at bounding box center [92, 91] width 82 height 19
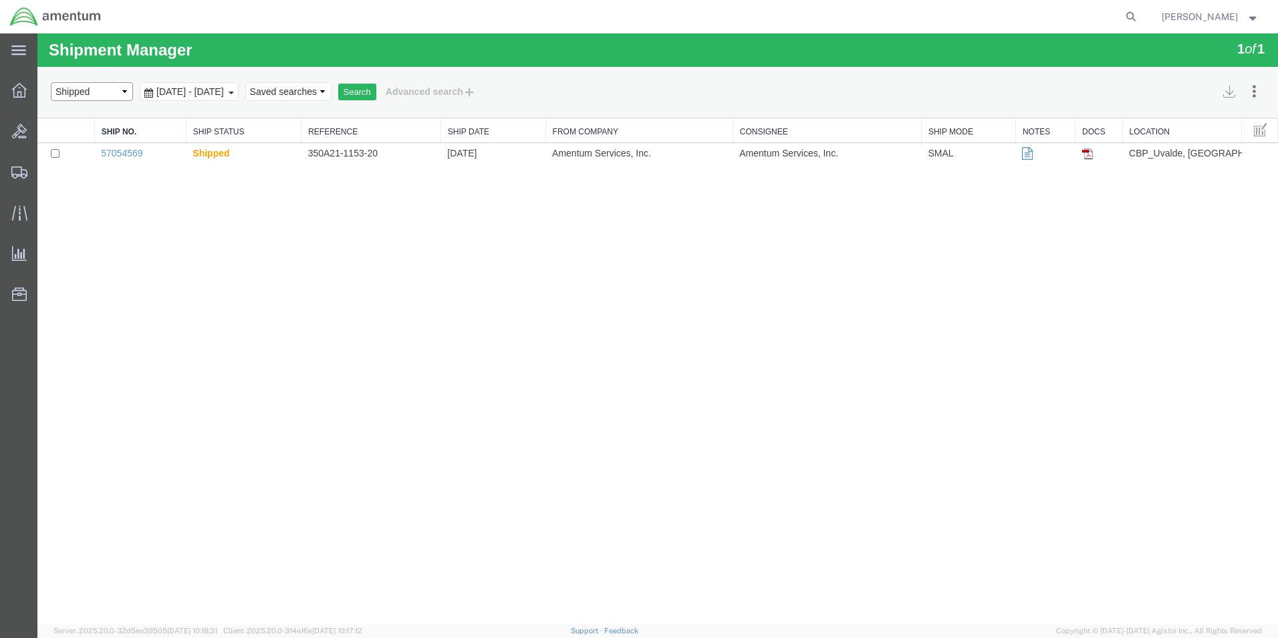
select select "PENDING"
click at [51, 82] on select "Select status Active All Shipments Approved Booked Canceled Delivered Denied Ne…" at bounding box center [92, 91] width 82 height 19
click at [376, 89] on button "Search" at bounding box center [357, 92] width 38 height 17
click at [1245, 11] on span "[PERSON_NAME]" at bounding box center [1211, 16] width 98 height 15
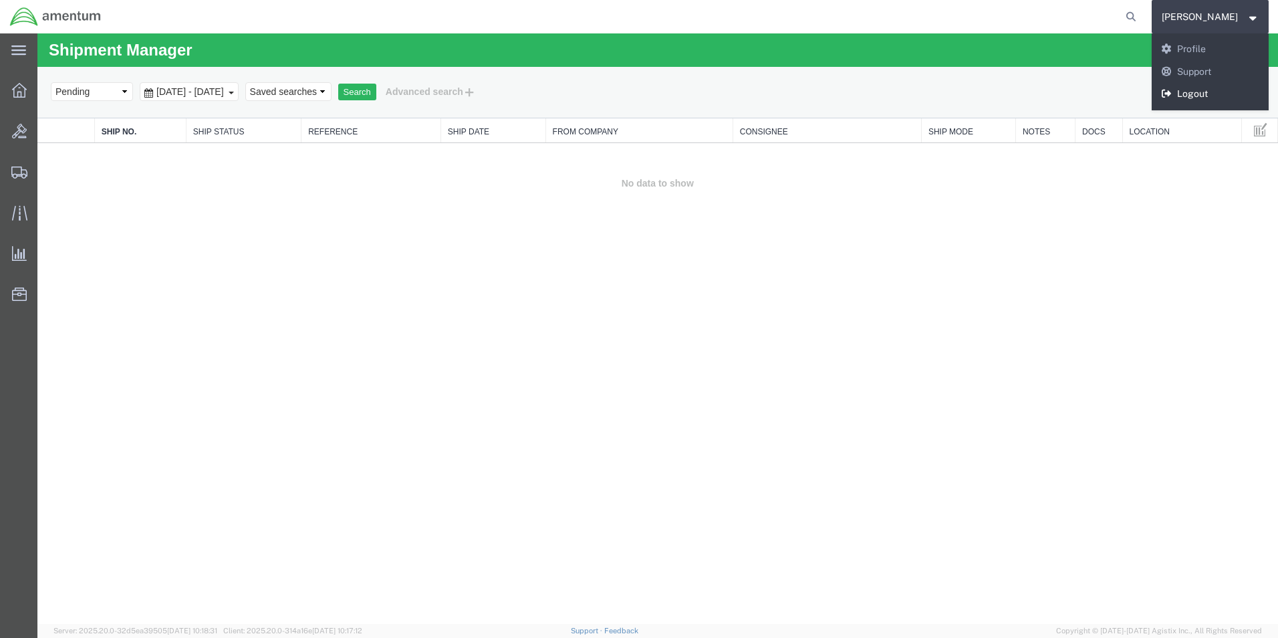
click at [1192, 88] on link "Logout" at bounding box center [1211, 94] width 118 height 23
